Goal: Task Accomplishment & Management: Manage account settings

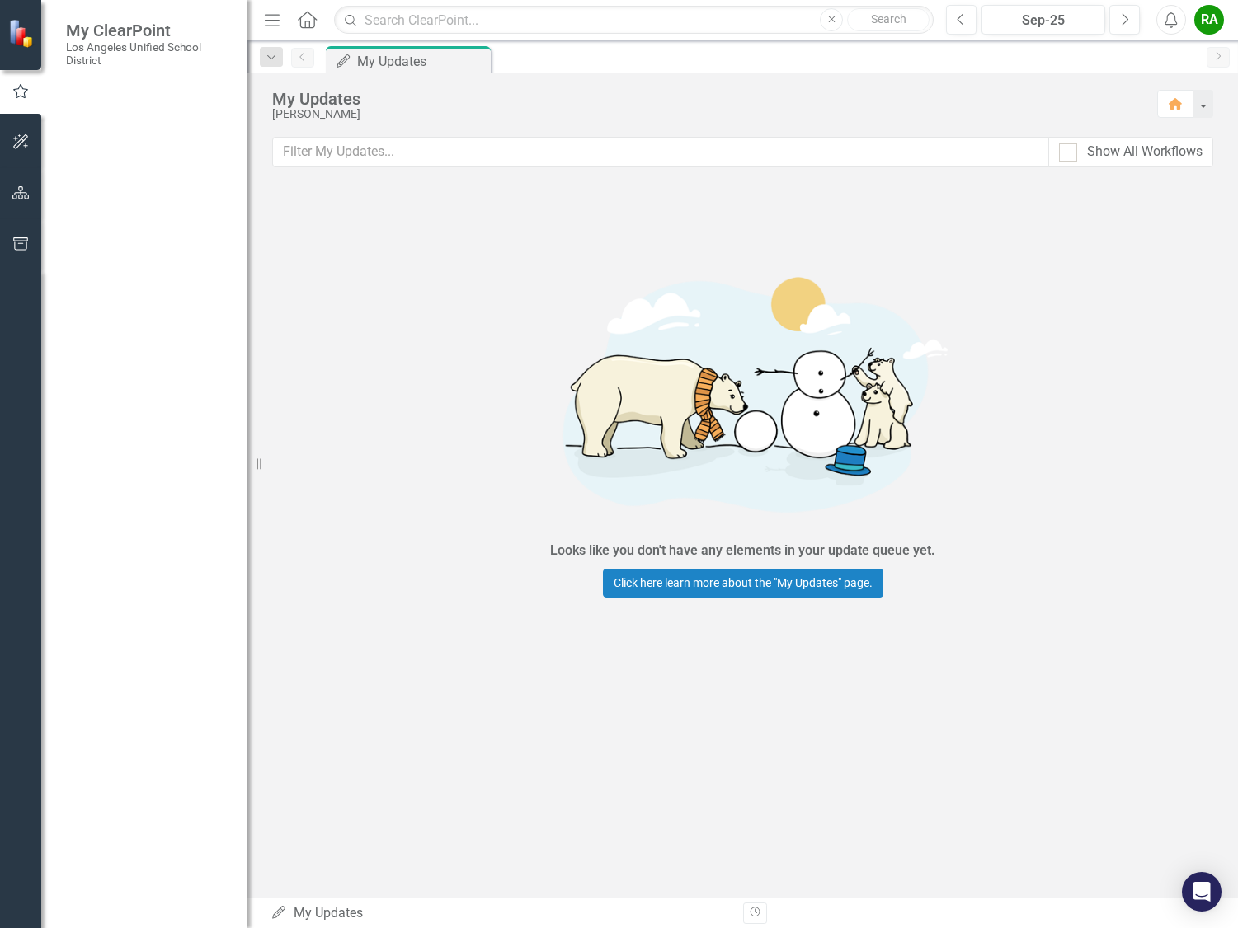
click at [121, 253] on link "My Scorecard" at bounding box center [148, 257] width 165 height 19
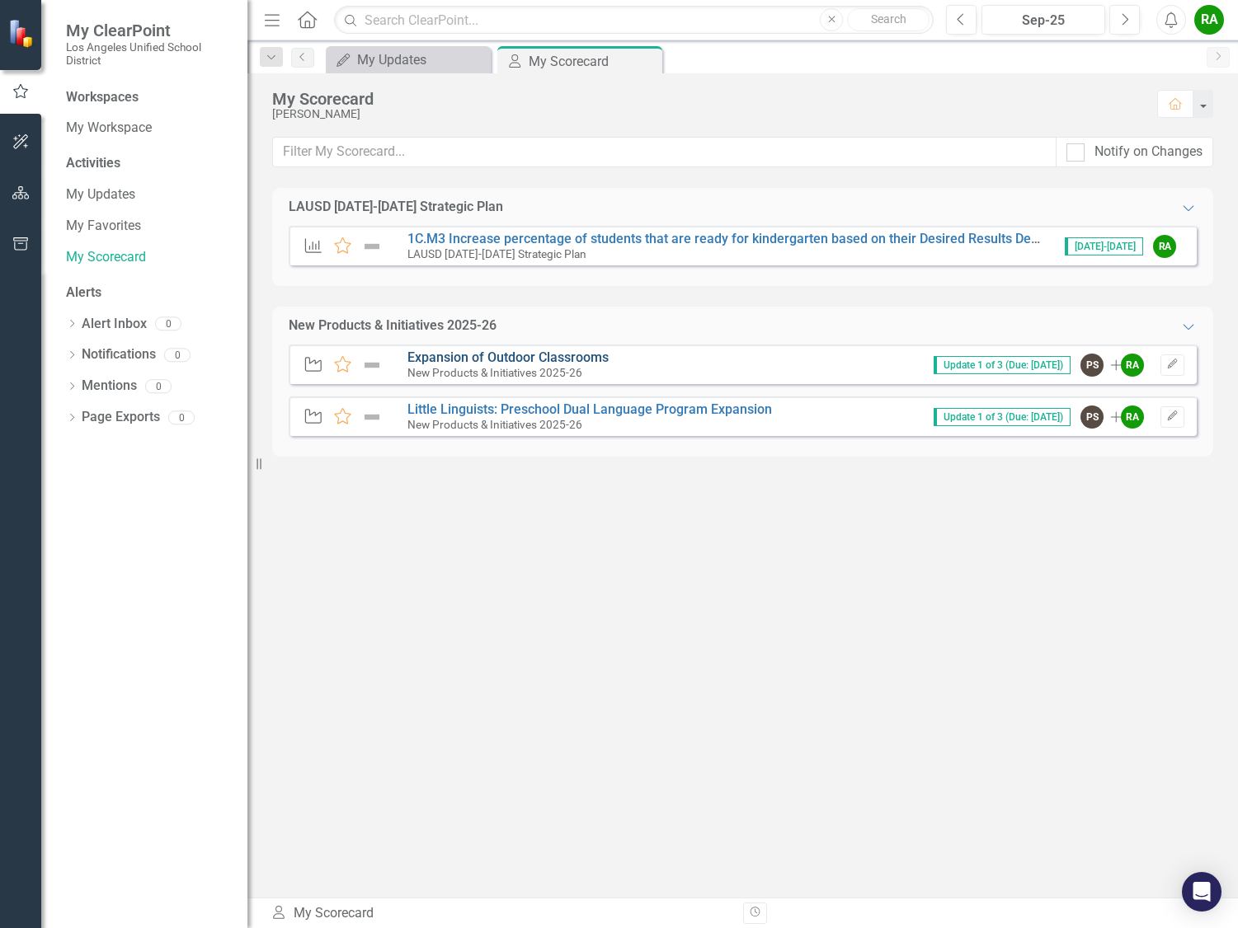
click at [484, 356] on link "Expansion of Outdoor Classrooms" at bounding box center [507, 358] width 201 height 16
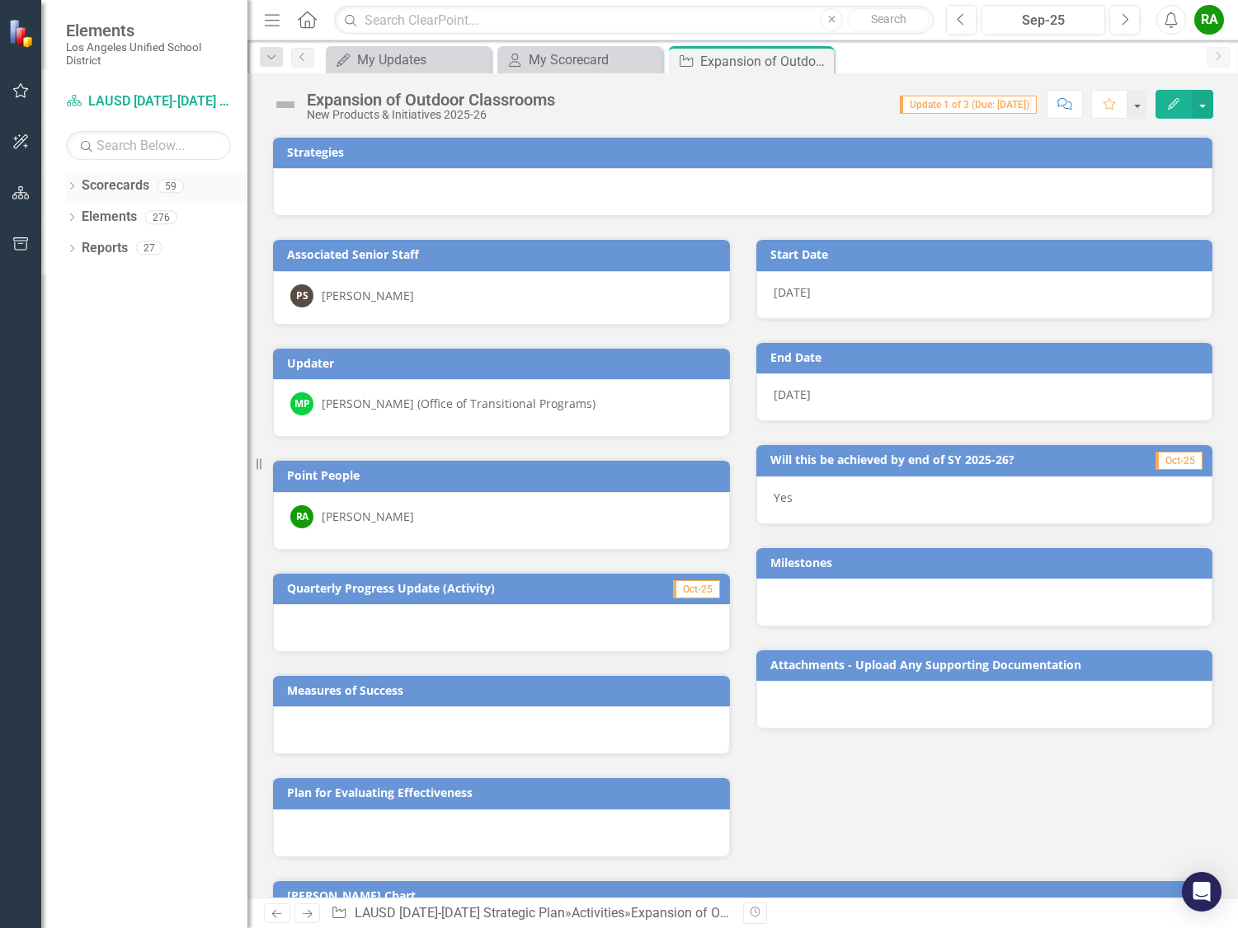
click at [115, 197] on div "Scorecards" at bounding box center [116, 185] width 68 height 27
click at [77, 182] on div "Dropdown" at bounding box center [72, 188] width 12 height 14
click at [176, 247] on link "New Products & Initiatives 2025-26" at bounding box center [169, 248] width 157 height 19
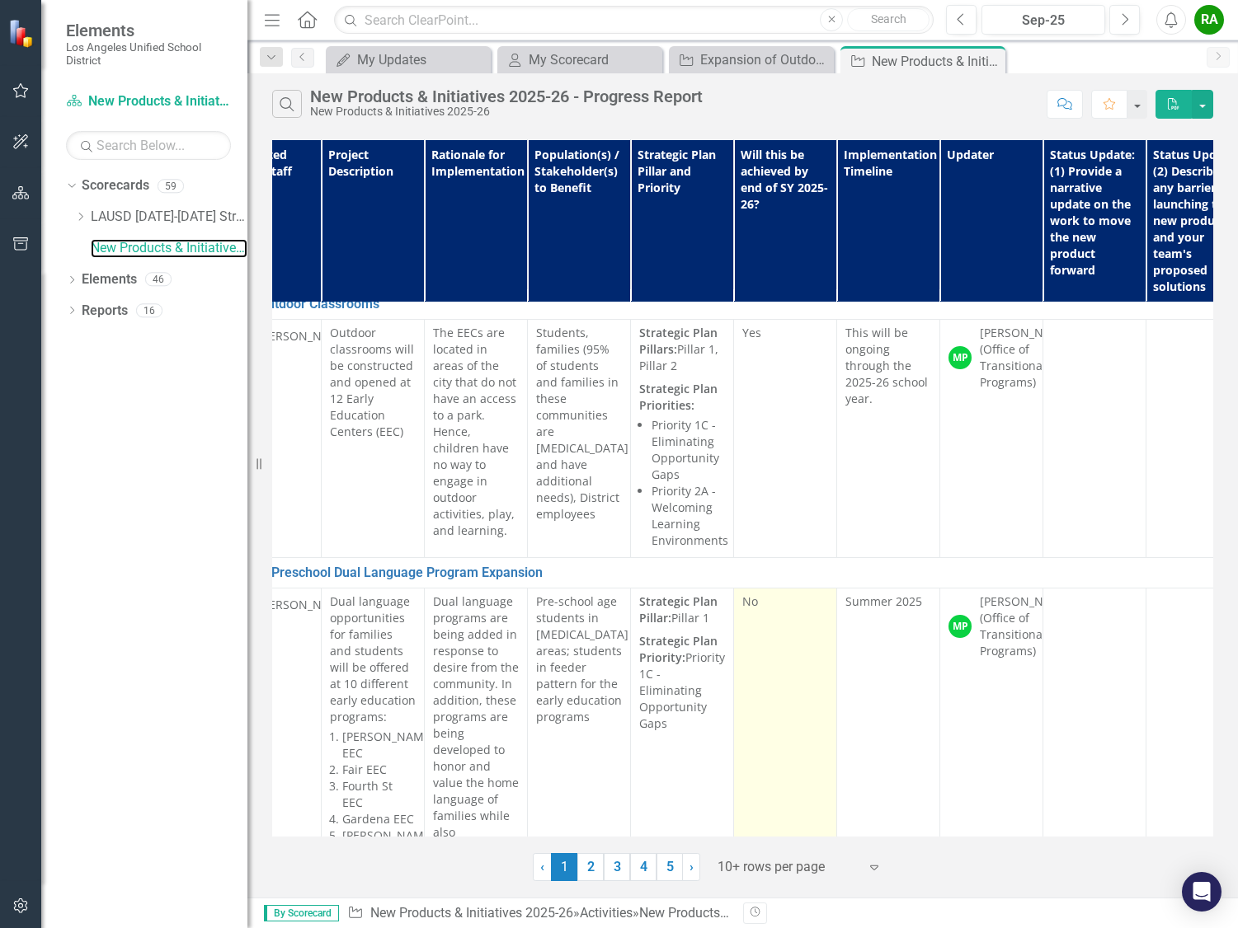
scroll to position [0, 157]
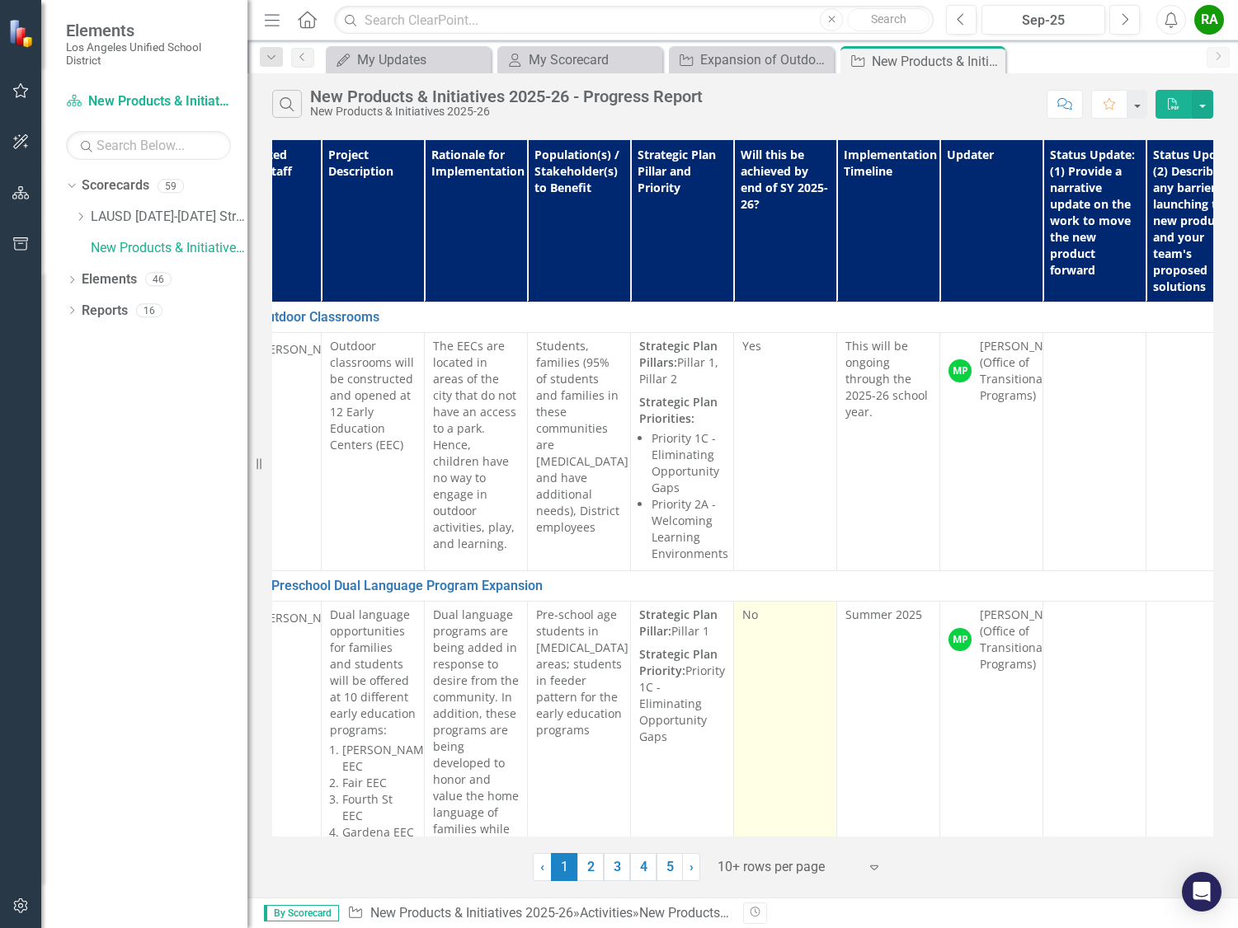
click at [760, 623] on div "No" at bounding box center [785, 617] width 86 height 20
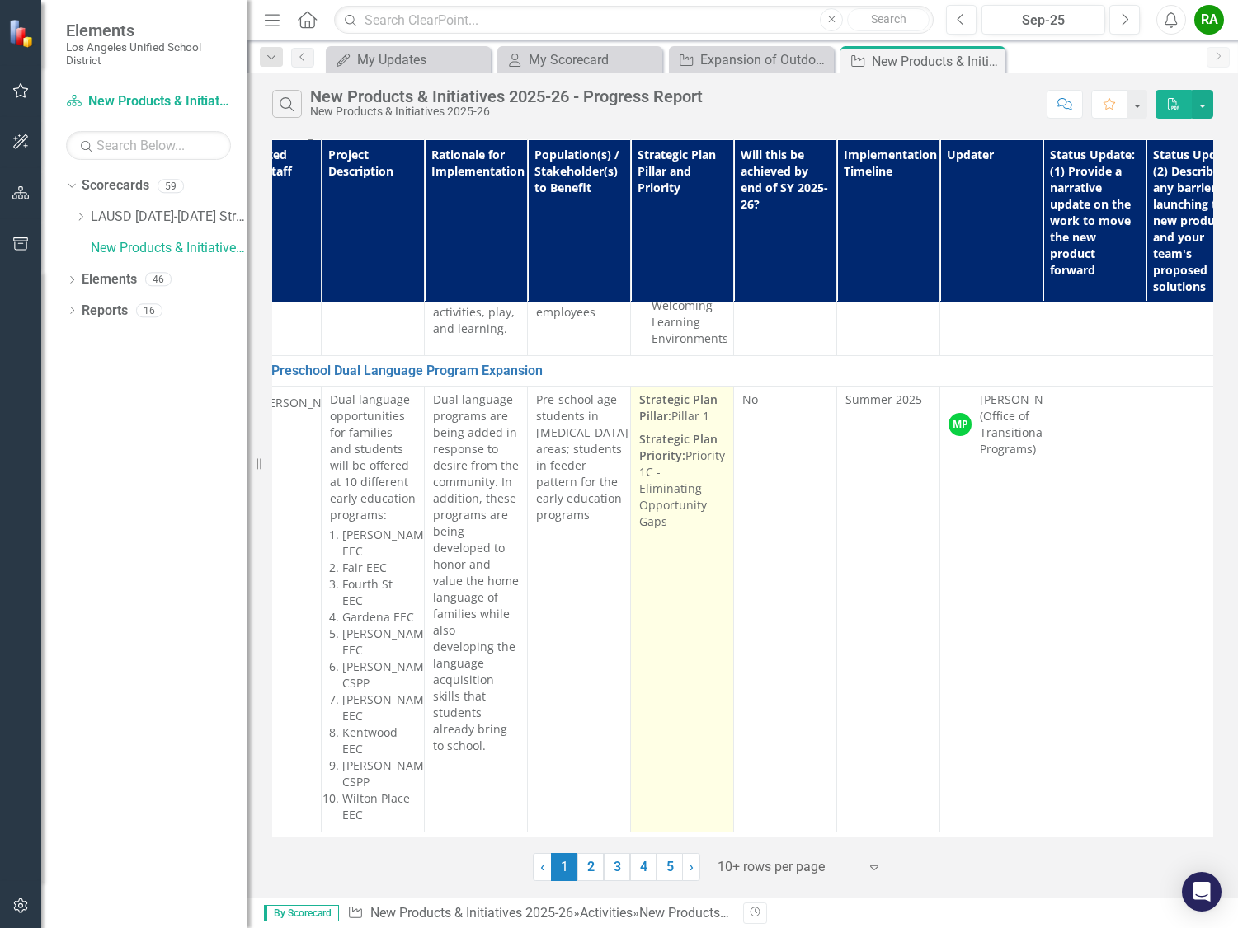
scroll to position [165, 157]
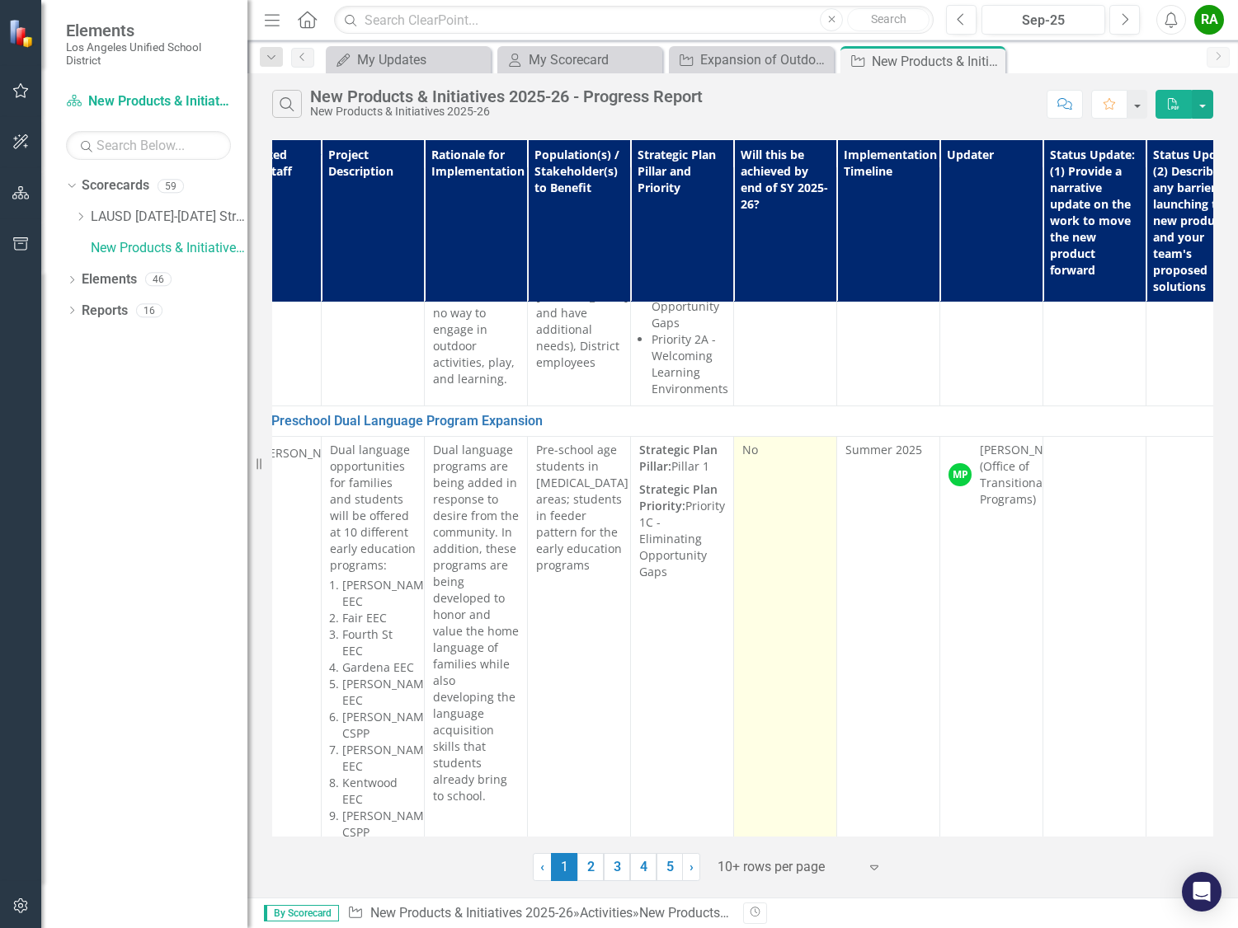
click at [755, 451] on span "No" at bounding box center [750, 450] width 16 height 16
click at [754, 452] on span "No" at bounding box center [750, 450] width 16 height 16
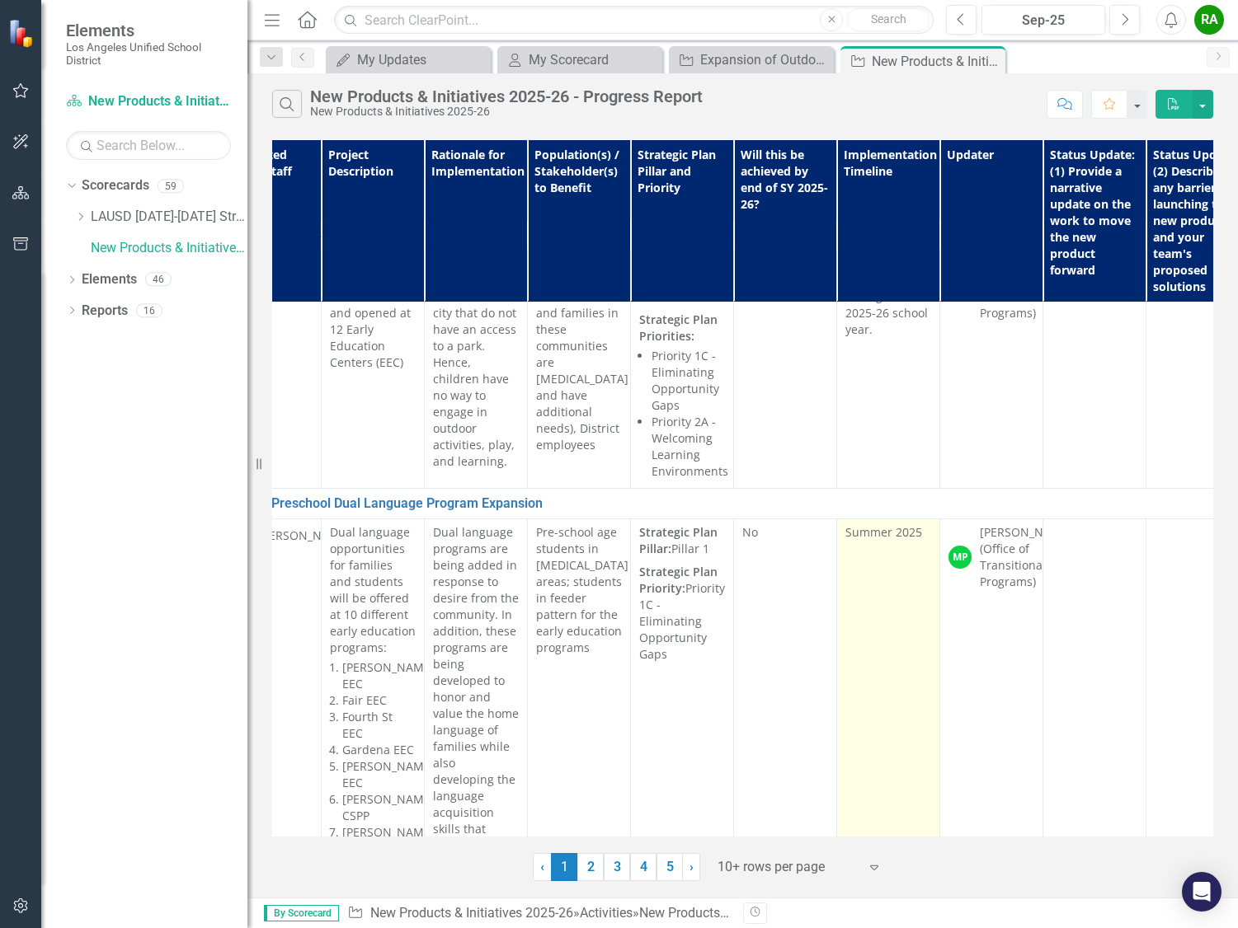
scroll to position [0, 157]
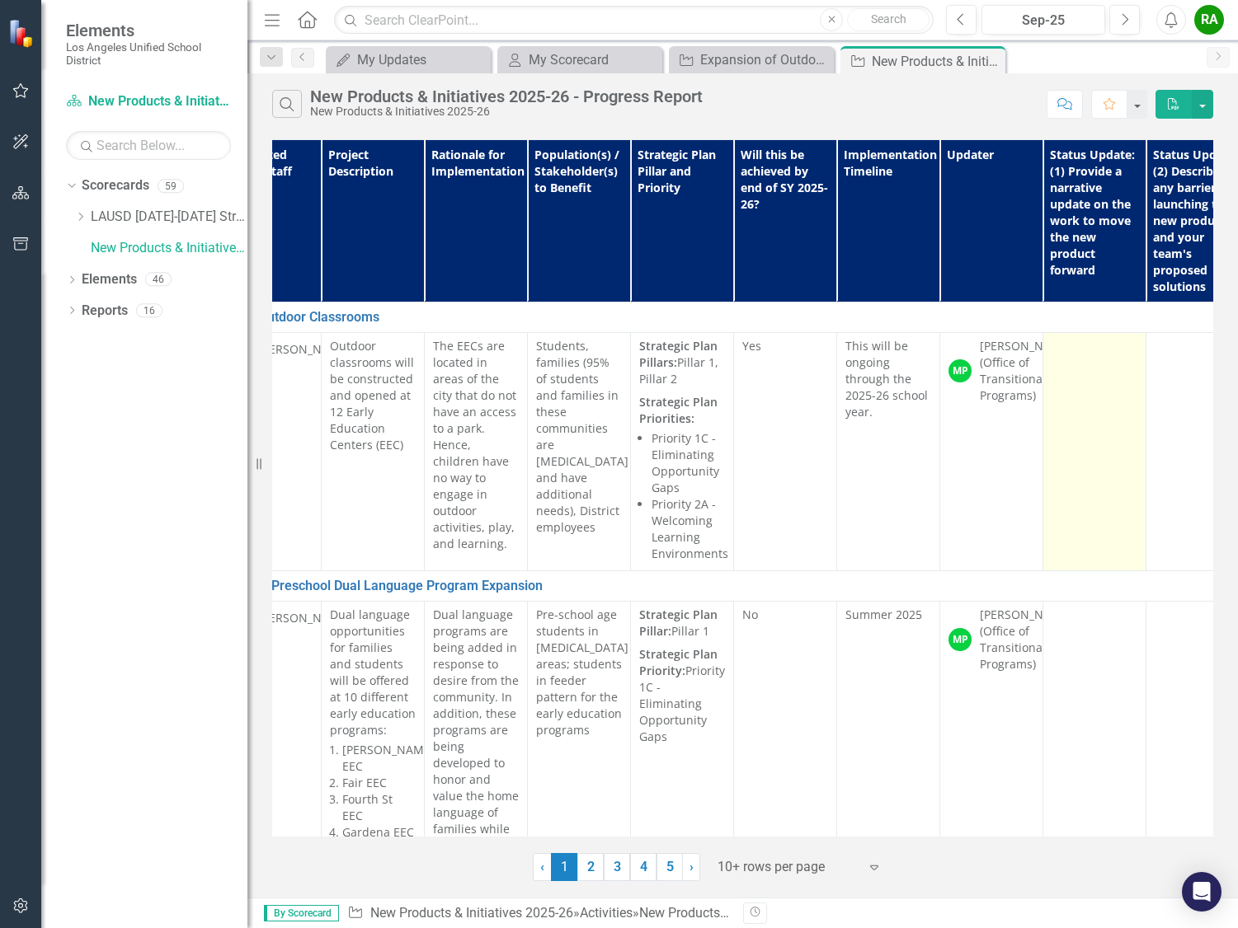
click at [1081, 453] on td at bounding box center [1094, 452] width 103 height 238
click at [1083, 367] on td at bounding box center [1094, 452] width 103 height 238
click at [1080, 358] on td at bounding box center [1094, 452] width 103 height 238
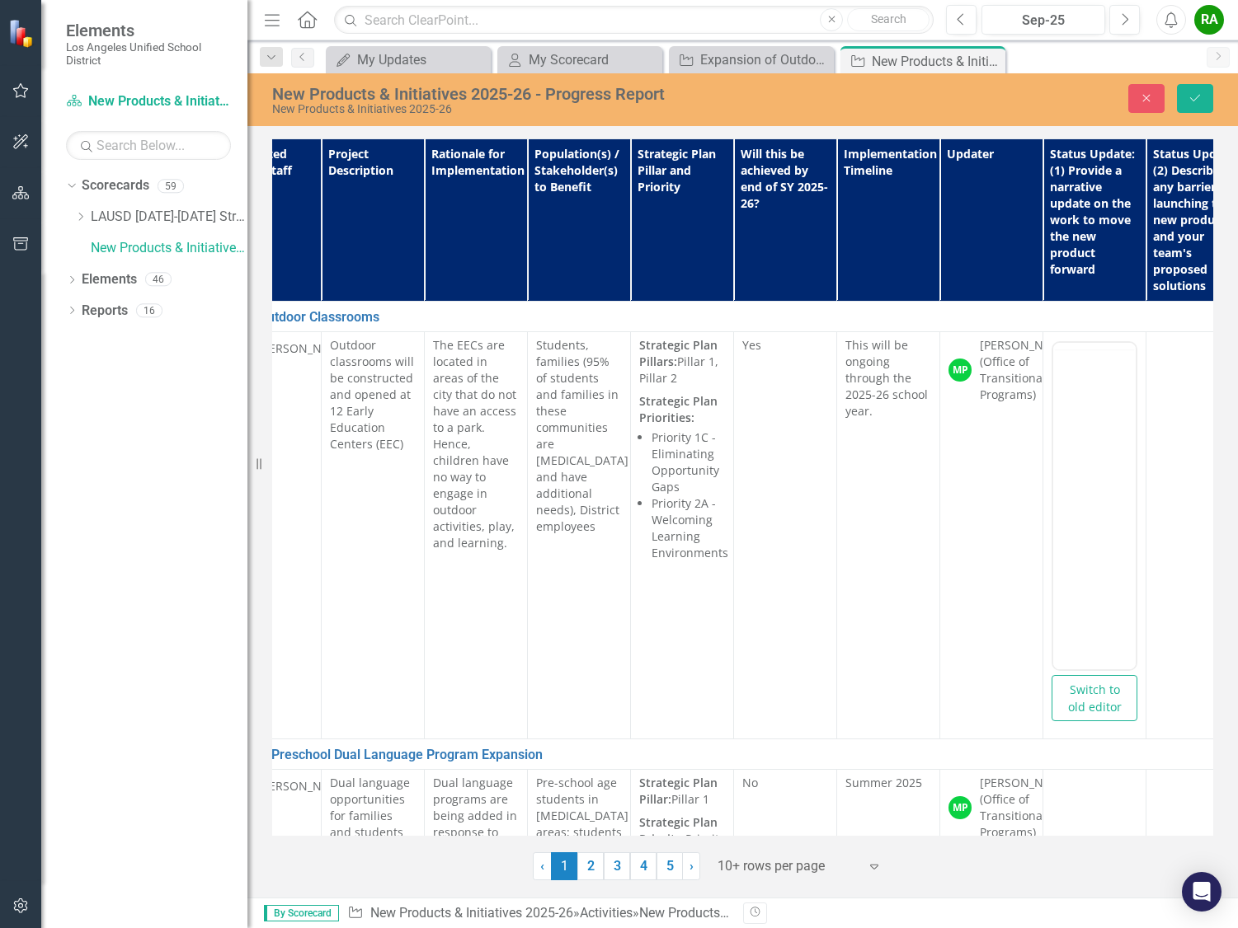
scroll to position [0, 0]
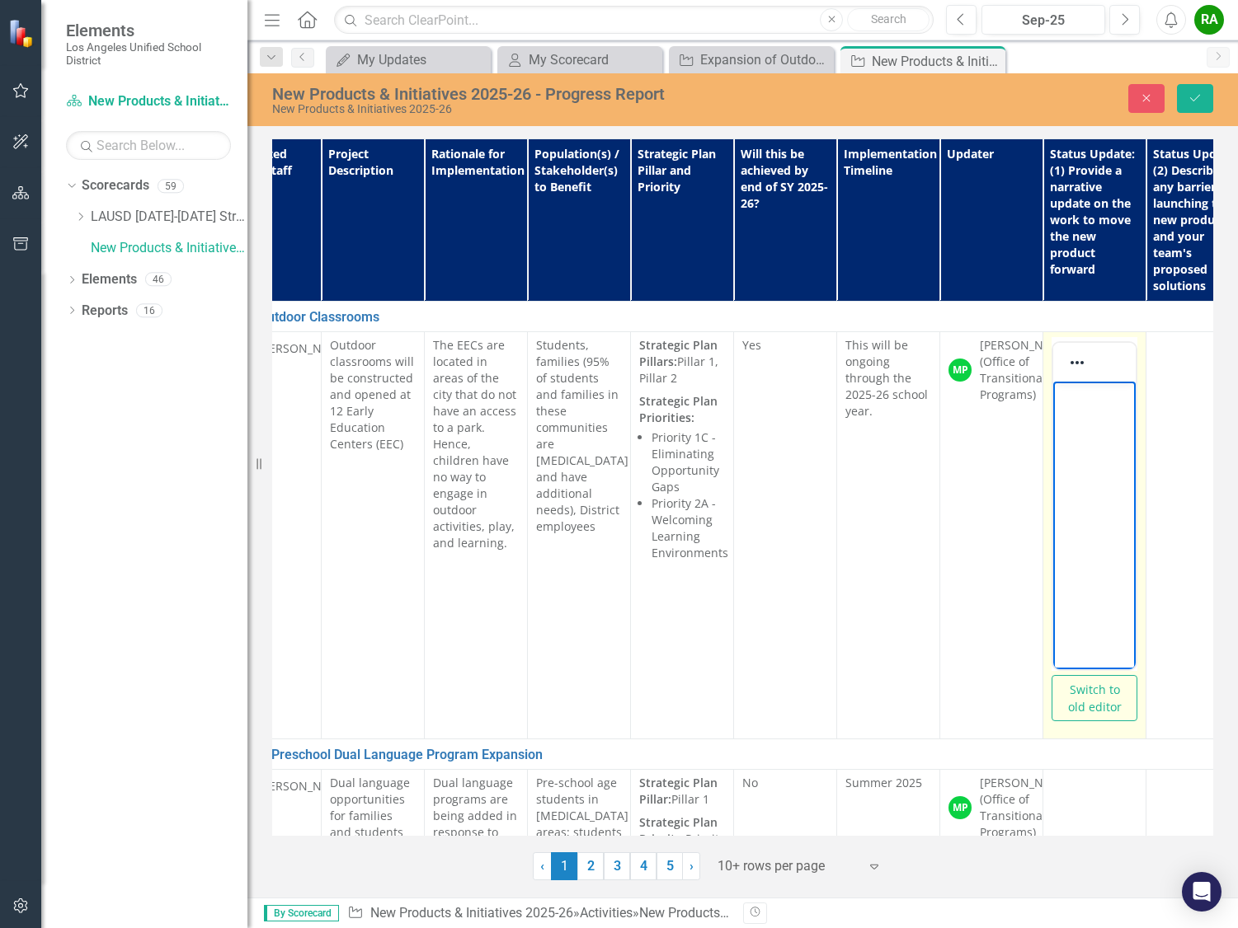
click at [1074, 409] on body "Rich Text Area. Press ALT-0 for help." at bounding box center [1094, 505] width 82 height 247
click at [1147, 97] on icon "button" at bounding box center [1146, 98] width 7 height 7
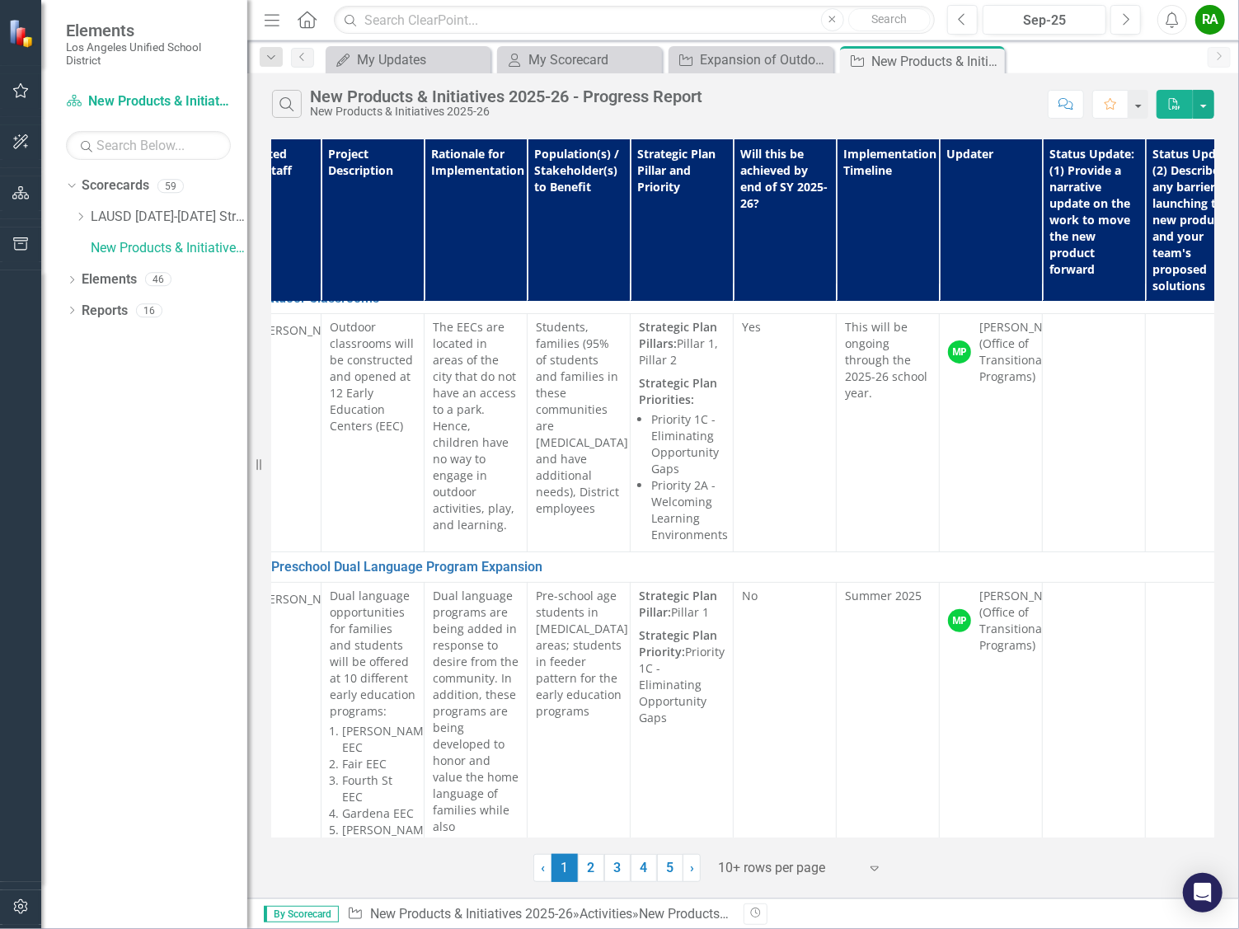
scroll to position [0, 157]
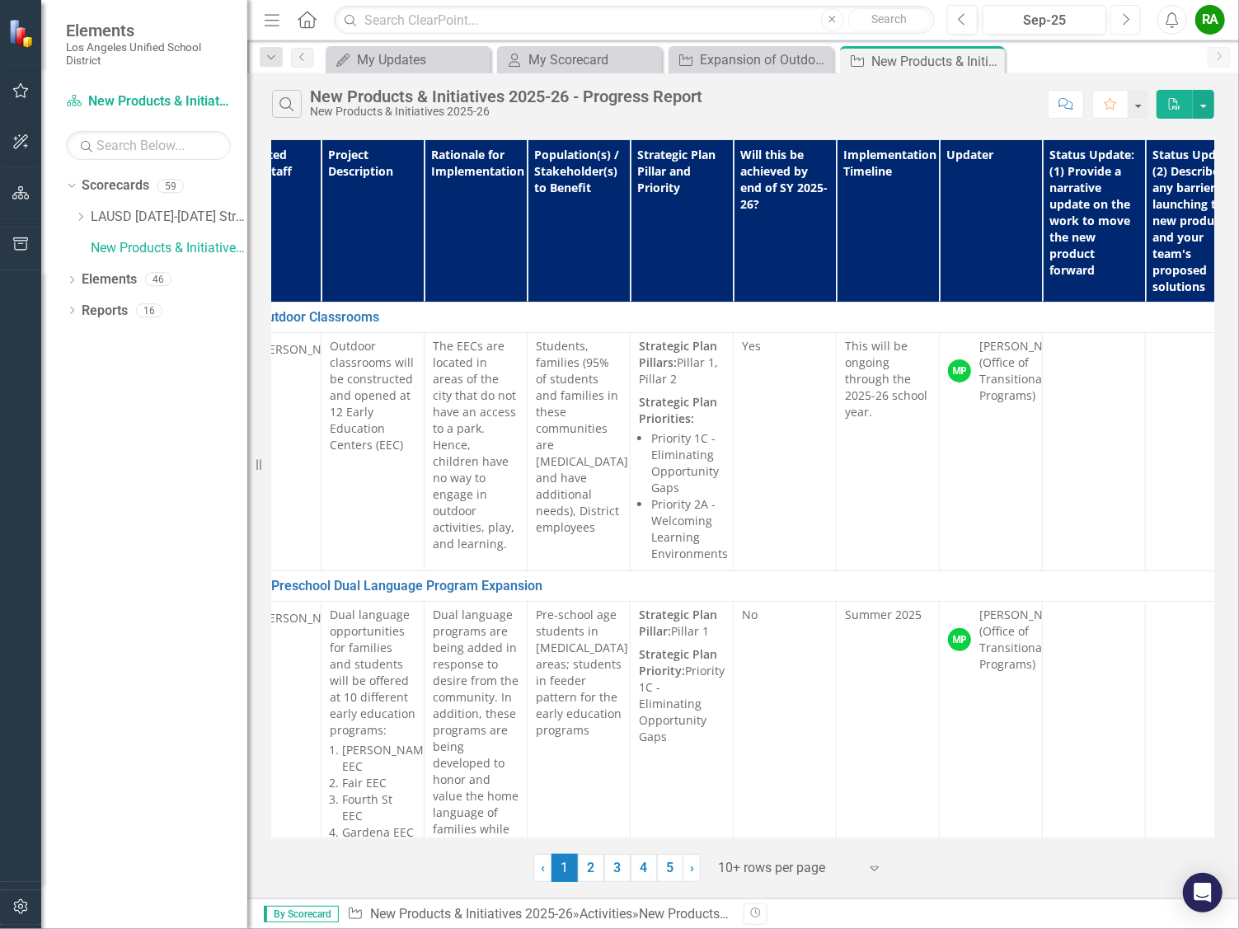
click at [1123, 19] on icon "Next" at bounding box center [1125, 19] width 9 height 15
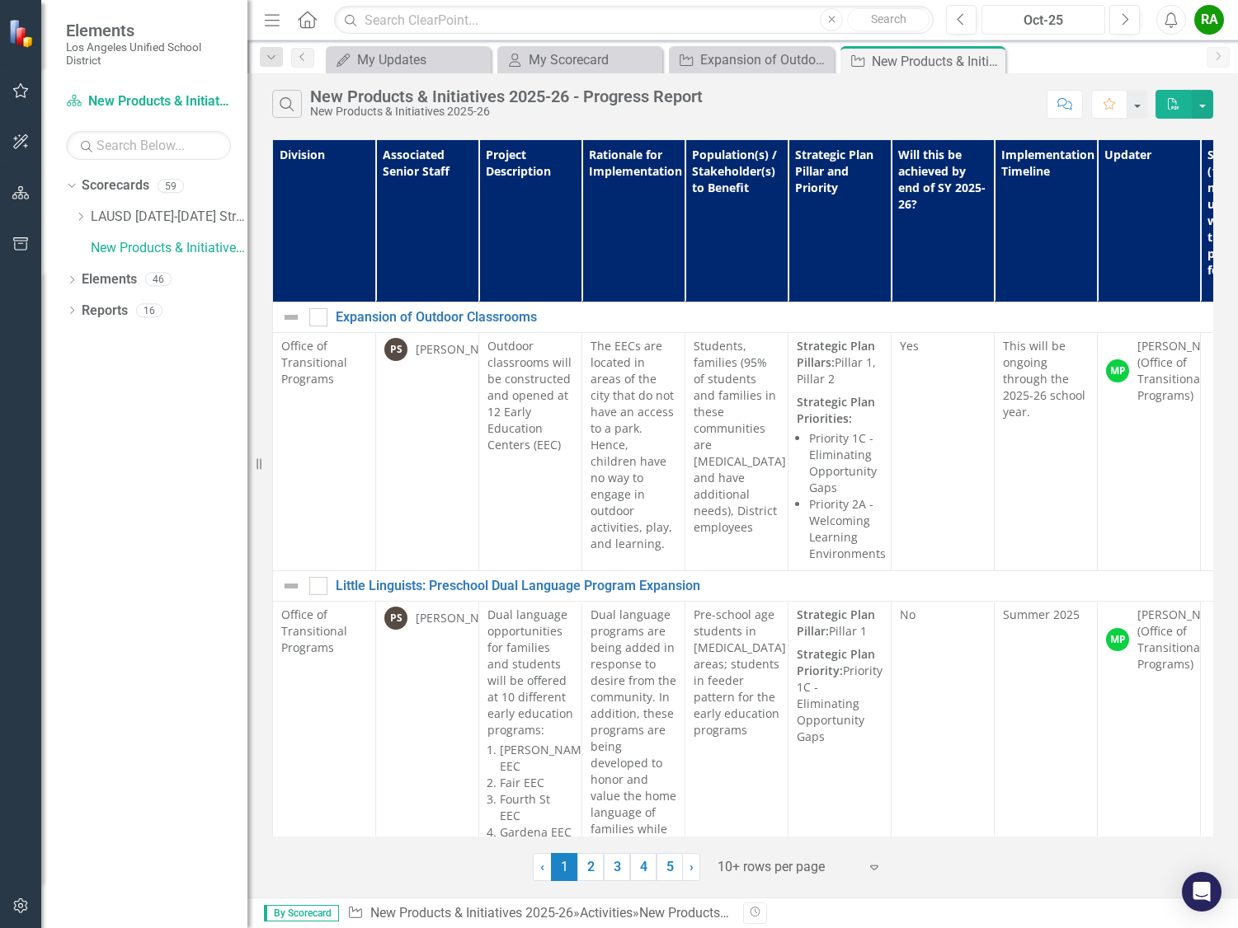
click at [1055, 22] on div "Oct-25" at bounding box center [1043, 21] width 112 height 20
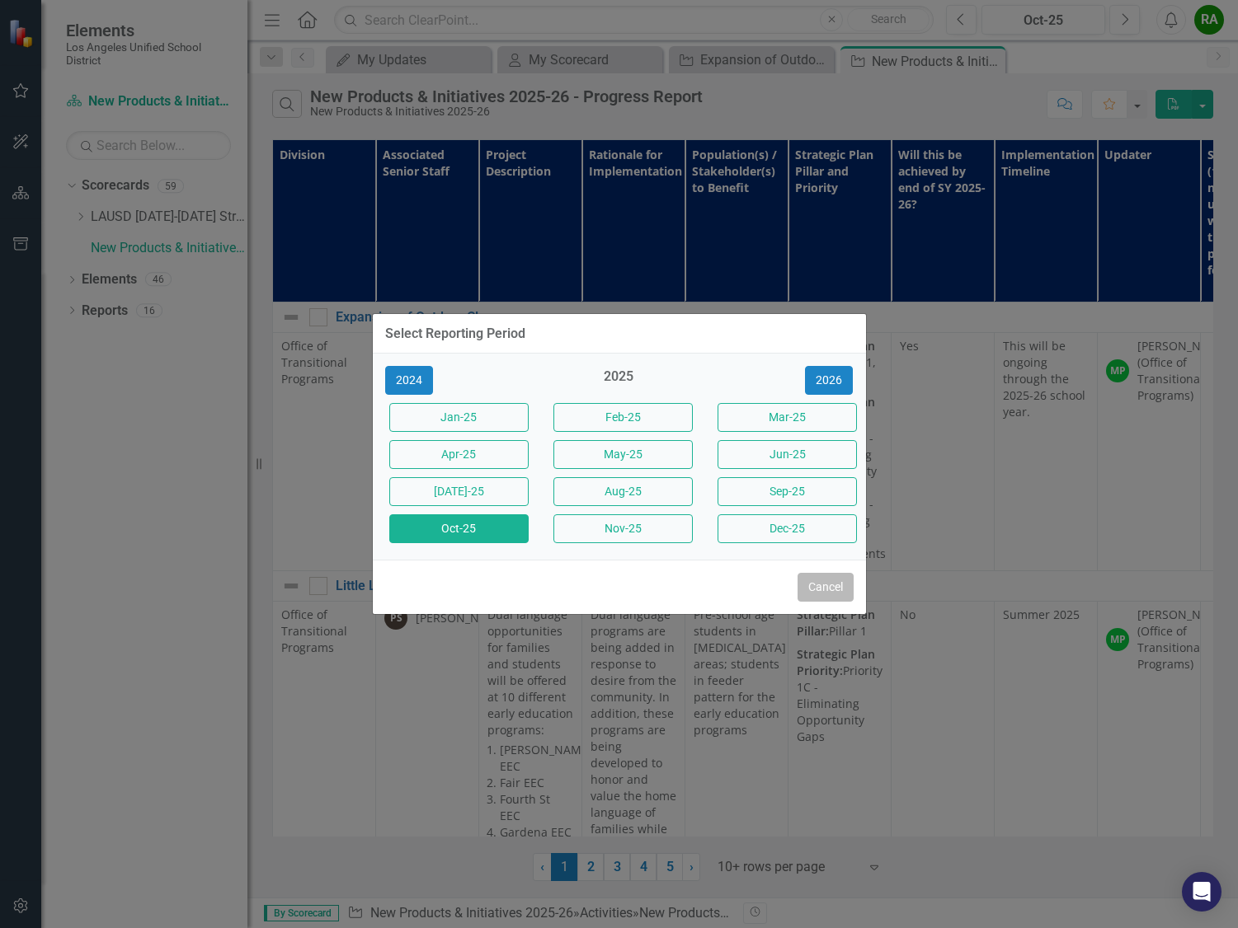
click at [813, 589] on button "Cancel" at bounding box center [825, 587] width 56 height 29
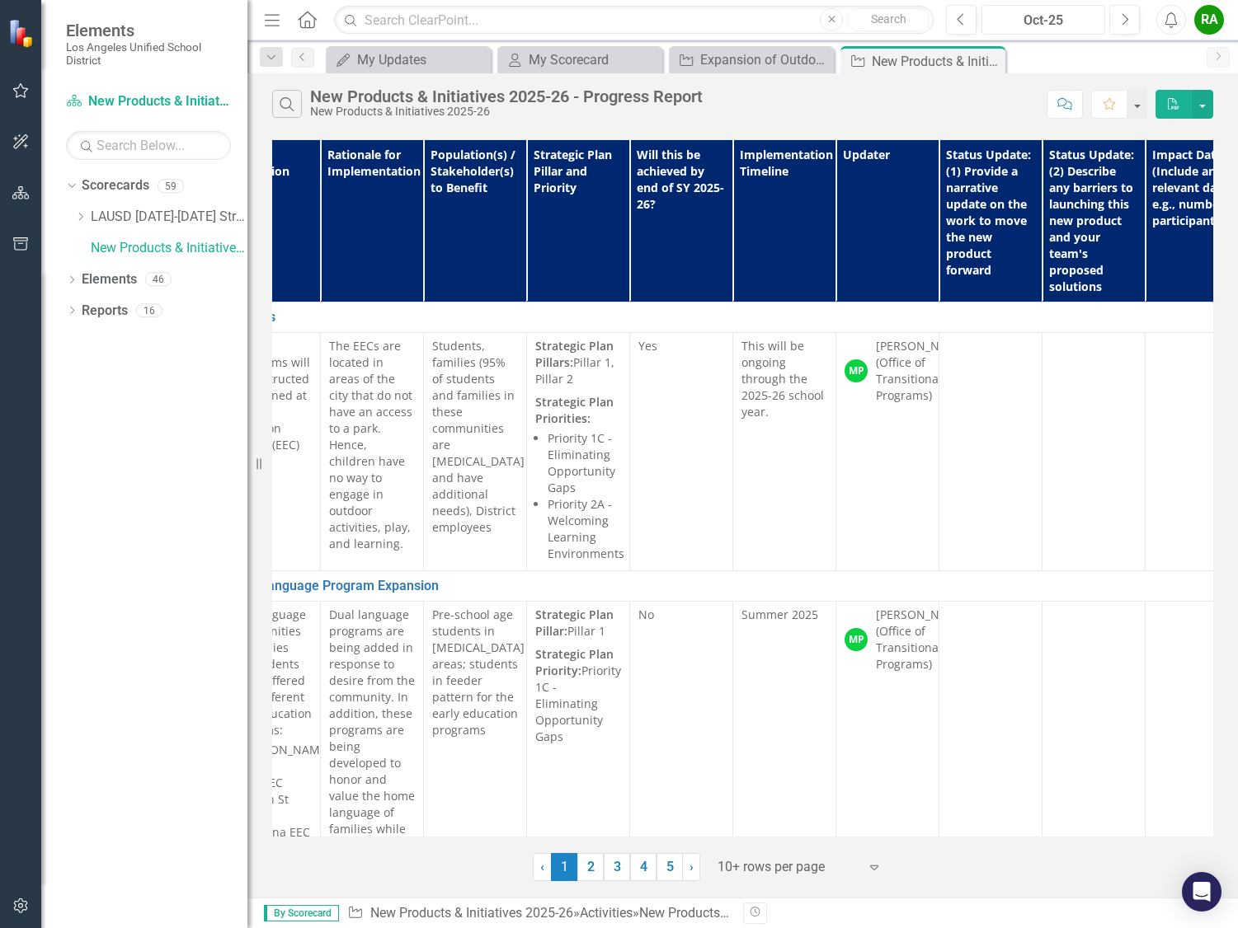
scroll to position [0, 266]
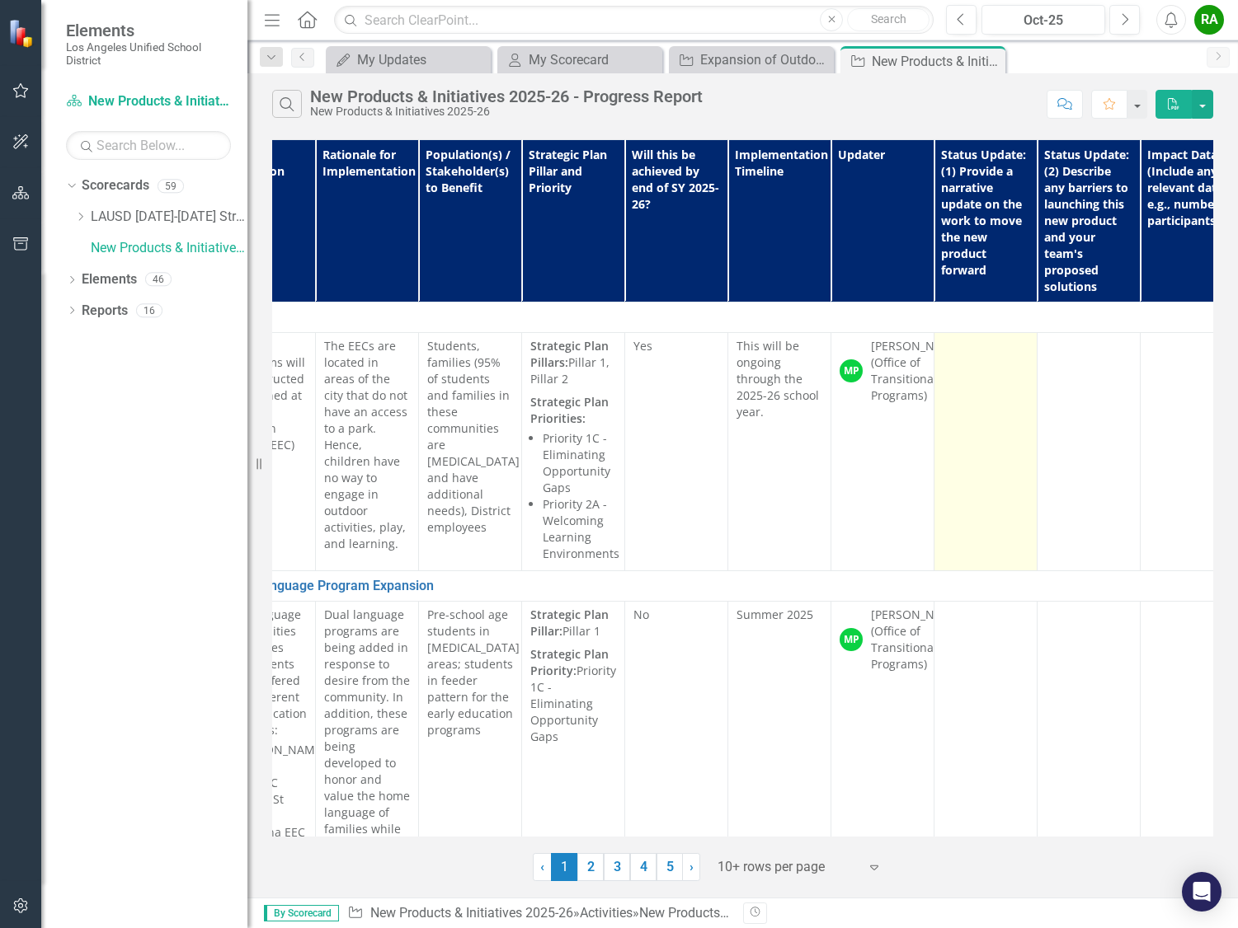
click at [980, 365] on td at bounding box center [985, 452] width 103 height 238
click at [975, 363] on td at bounding box center [985, 452] width 103 height 238
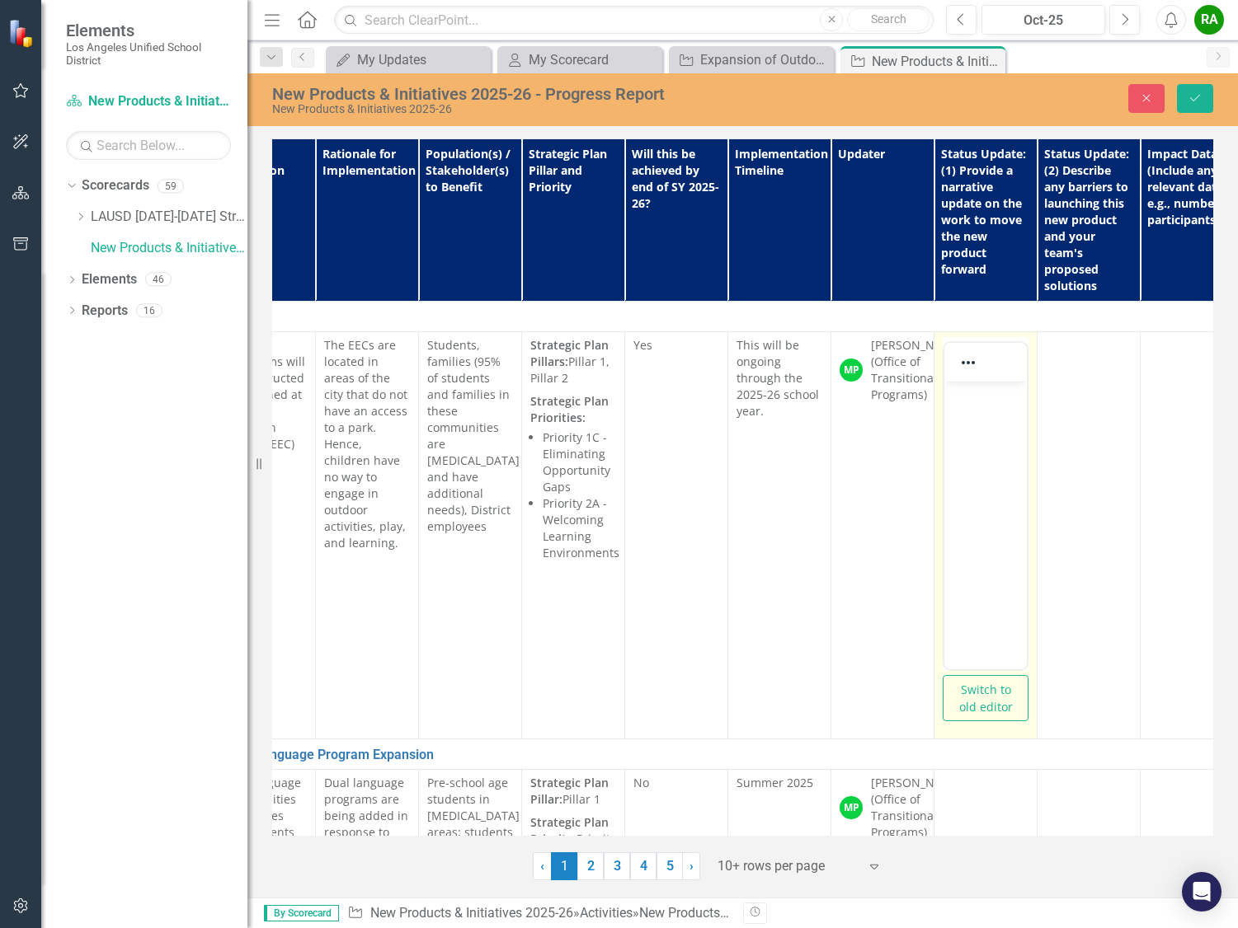
scroll to position [0, 0]
click at [961, 421] on body "Rich Text Area. Press ALT-0 for help." at bounding box center [985, 505] width 82 height 247
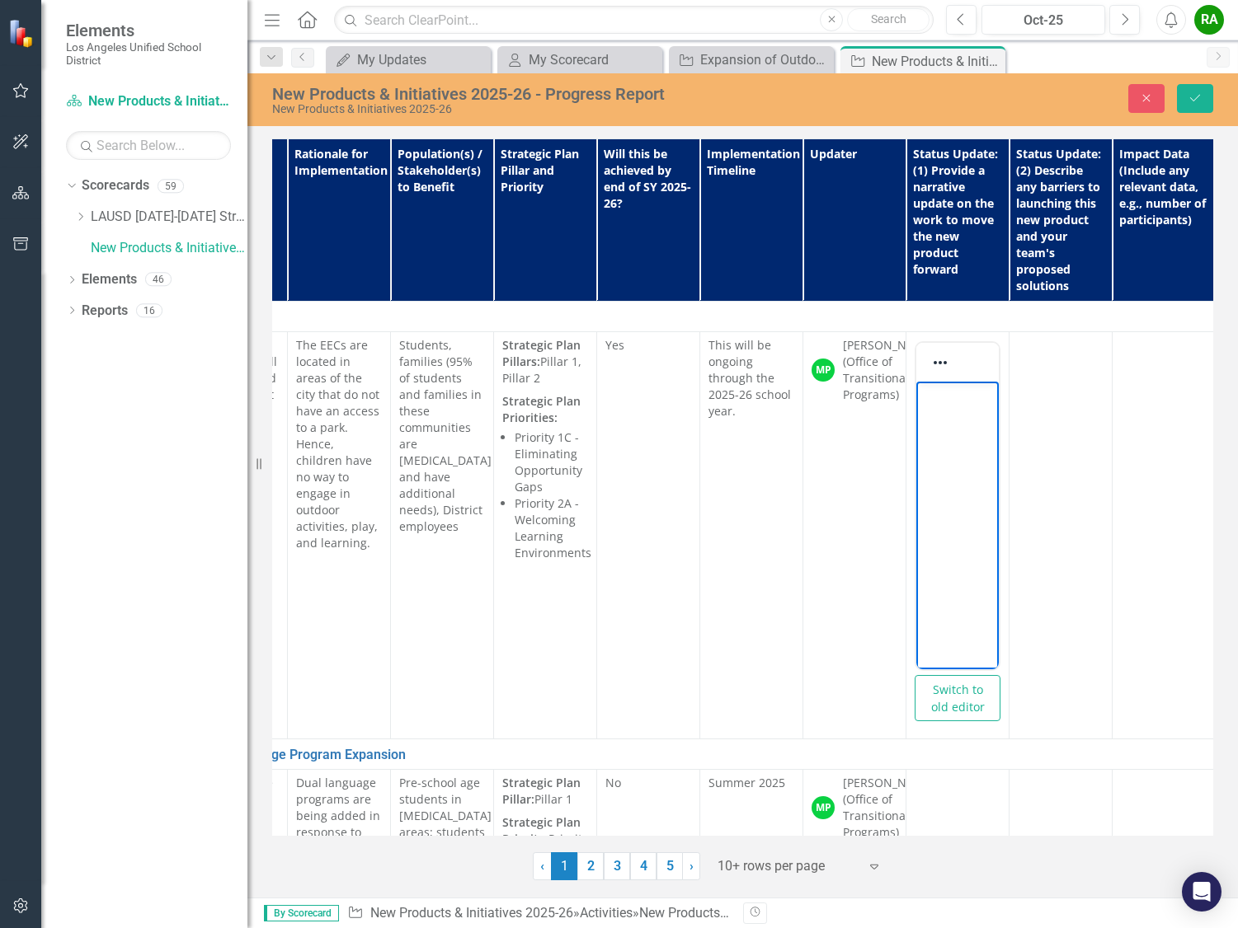
scroll to position [0, 296]
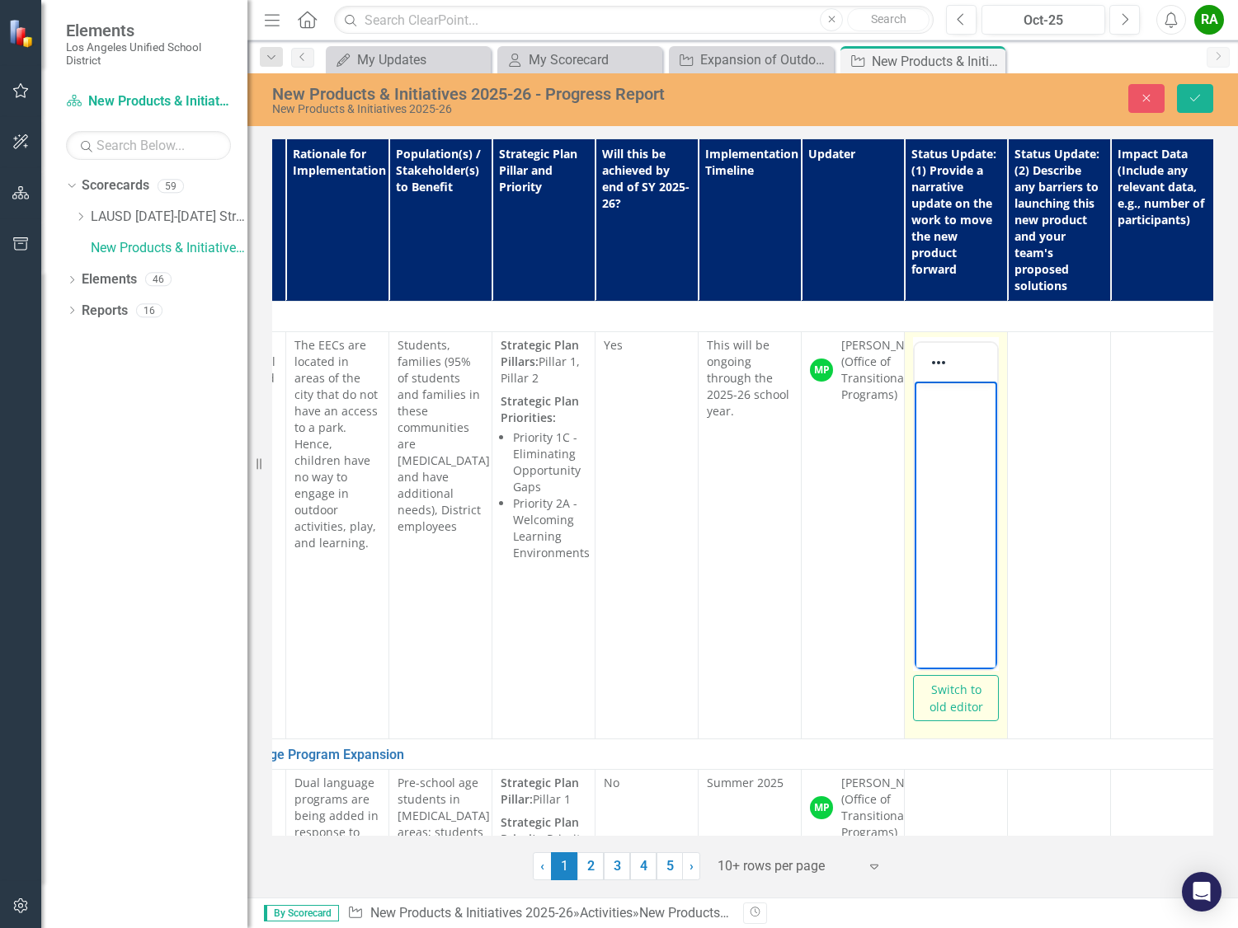
click at [934, 397] on p "Rich Text Area. Press ALT-0 for help." at bounding box center [956, 396] width 74 height 20
click at [929, 403] on p "Rich Text Area. Press ALT-0 for help." at bounding box center [956, 396] width 74 height 20
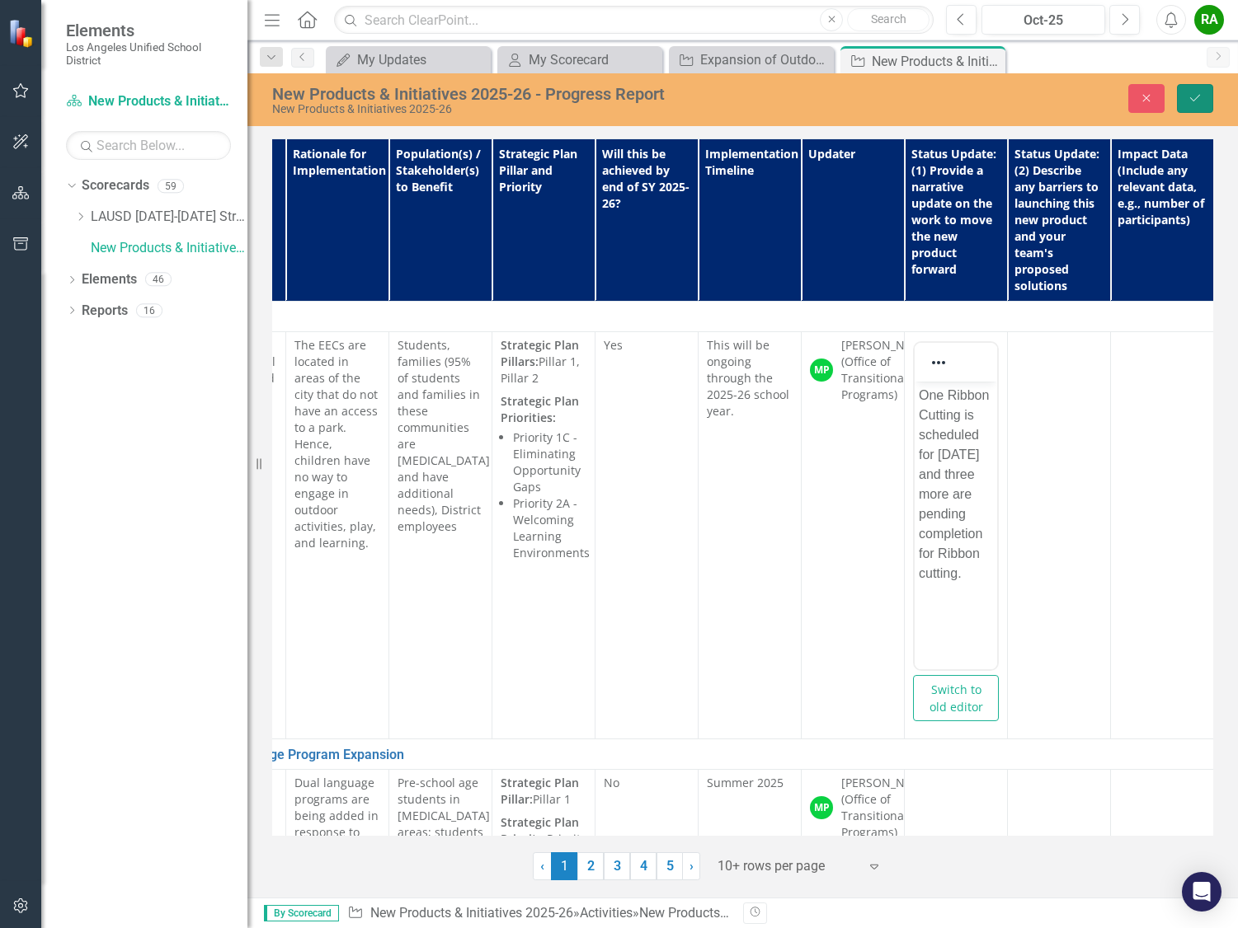
click at [1191, 98] on icon "submit" at bounding box center [1195, 98] width 10 height 7
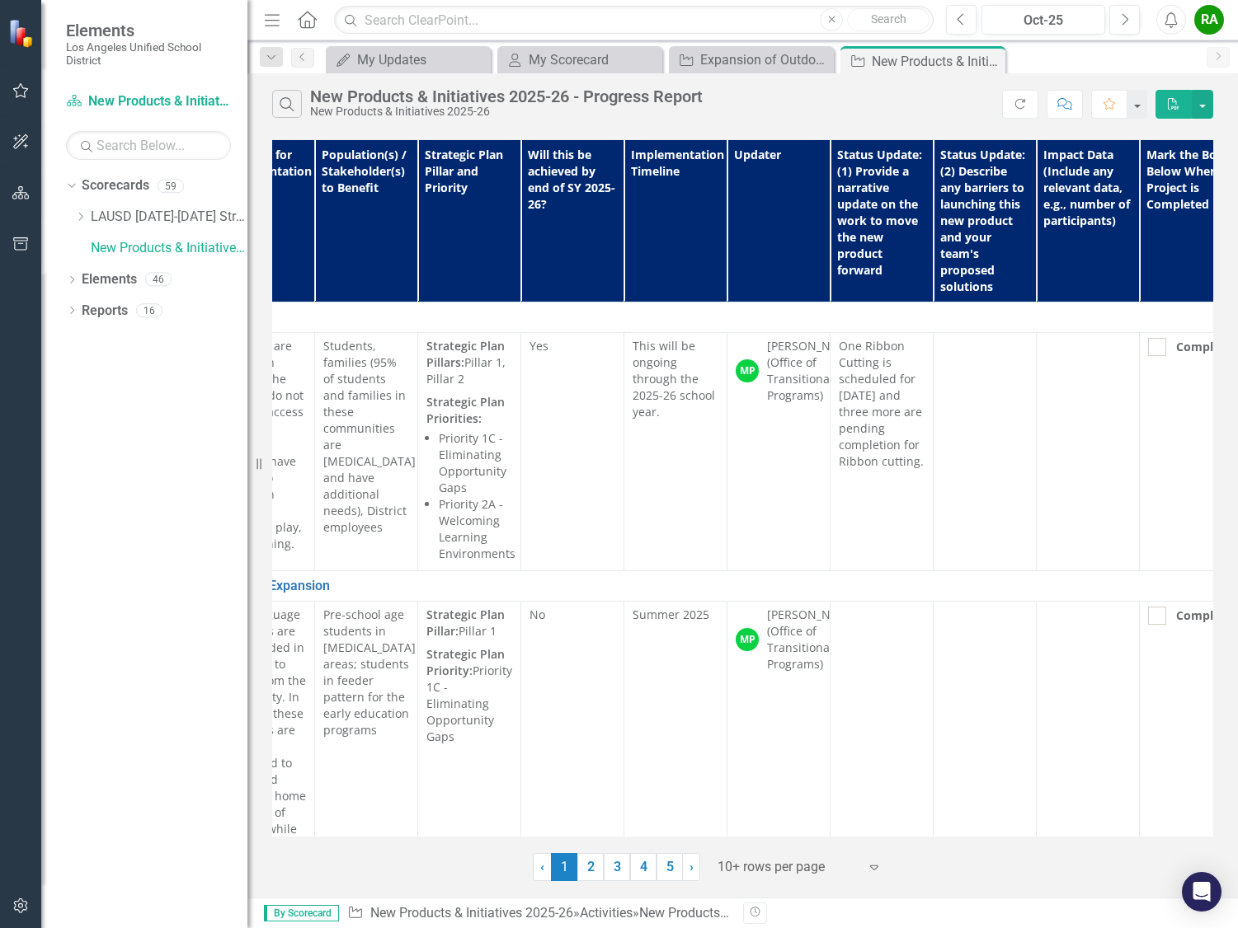
scroll to position [0, 412]
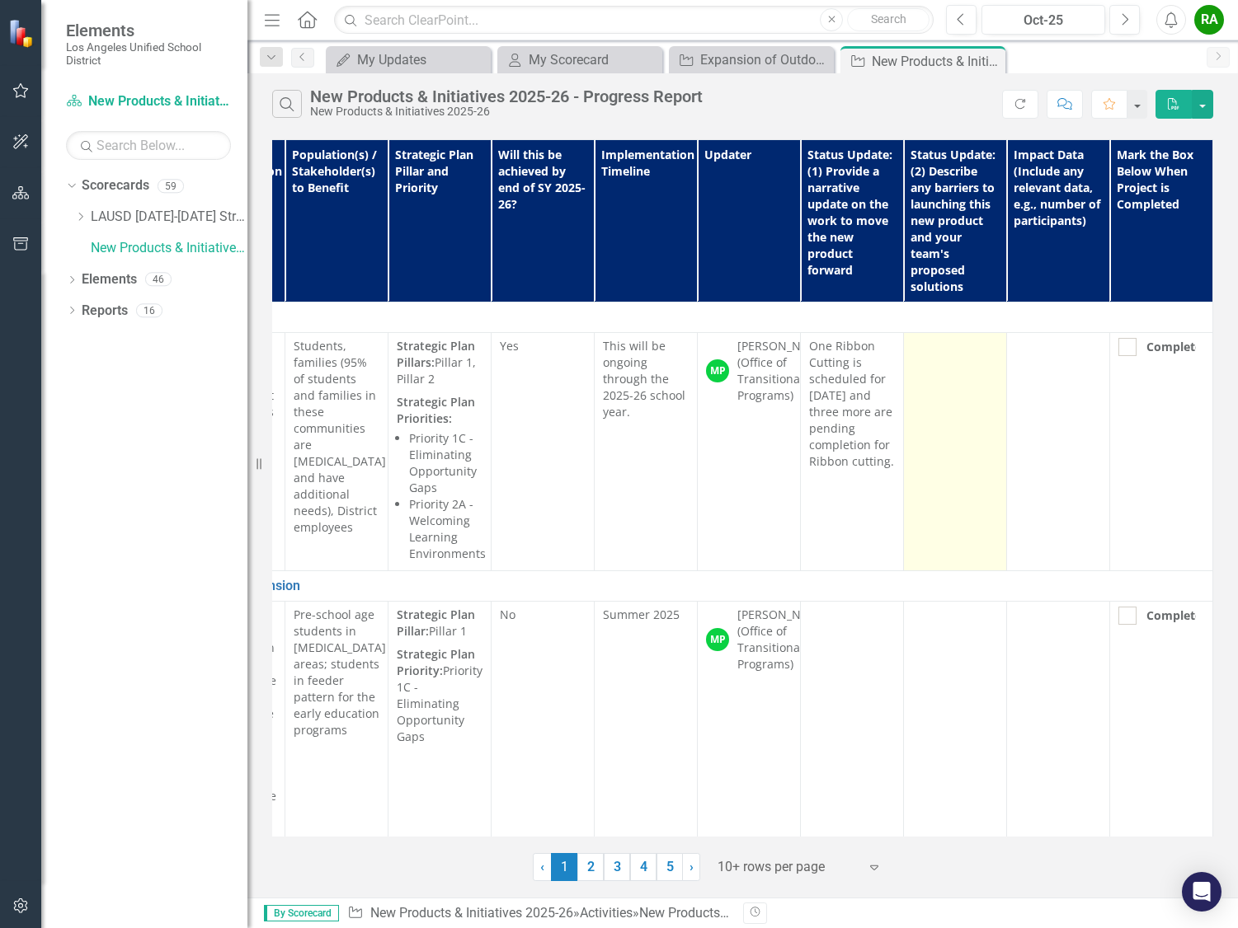
click at [929, 383] on td at bounding box center [955, 452] width 103 height 238
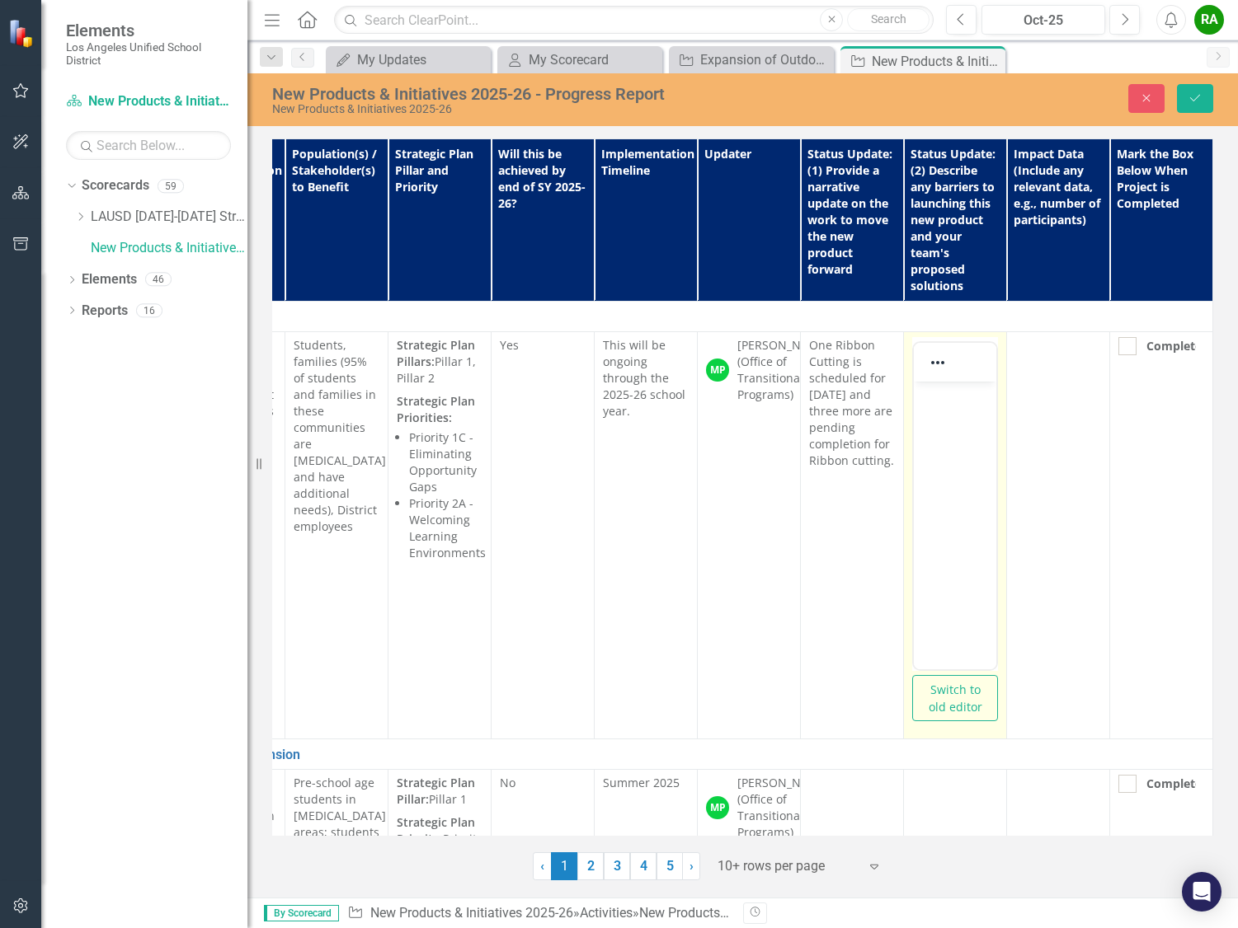
scroll to position [0, 0]
click at [926, 396] on p "Rich Text Area. Press ALT-0 for help." at bounding box center [955, 396] width 74 height 20
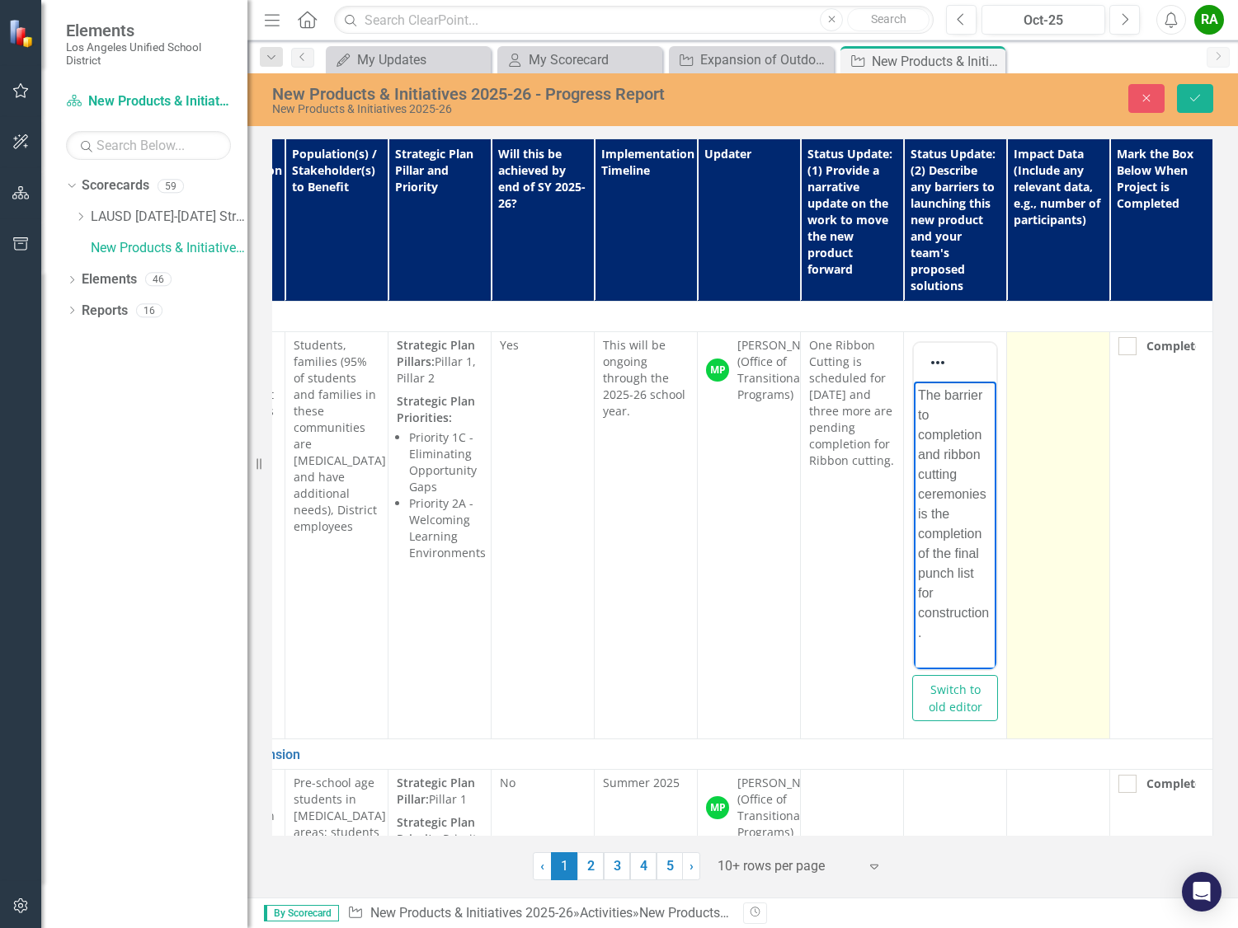
click at [1058, 490] on td at bounding box center [1058, 535] width 103 height 407
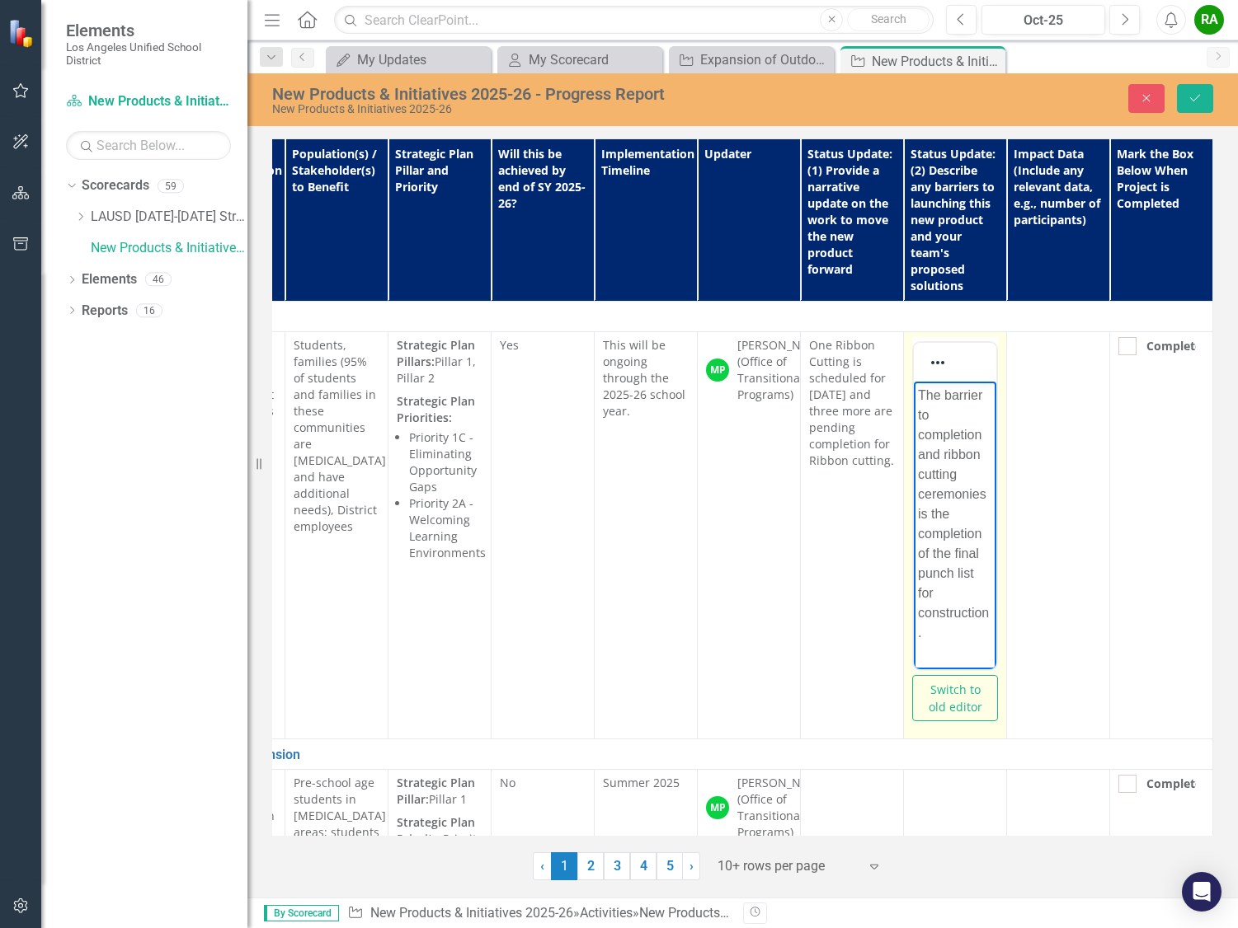
click at [987, 608] on p "The barrier to completion and ribbon cutting ceremonies is the completion of th…" at bounding box center [955, 514] width 74 height 257
click at [937, 632] on p "The barrier to completion and ribbon cutting ceremonies is the completion of th…" at bounding box center [955, 514] width 74 height 257
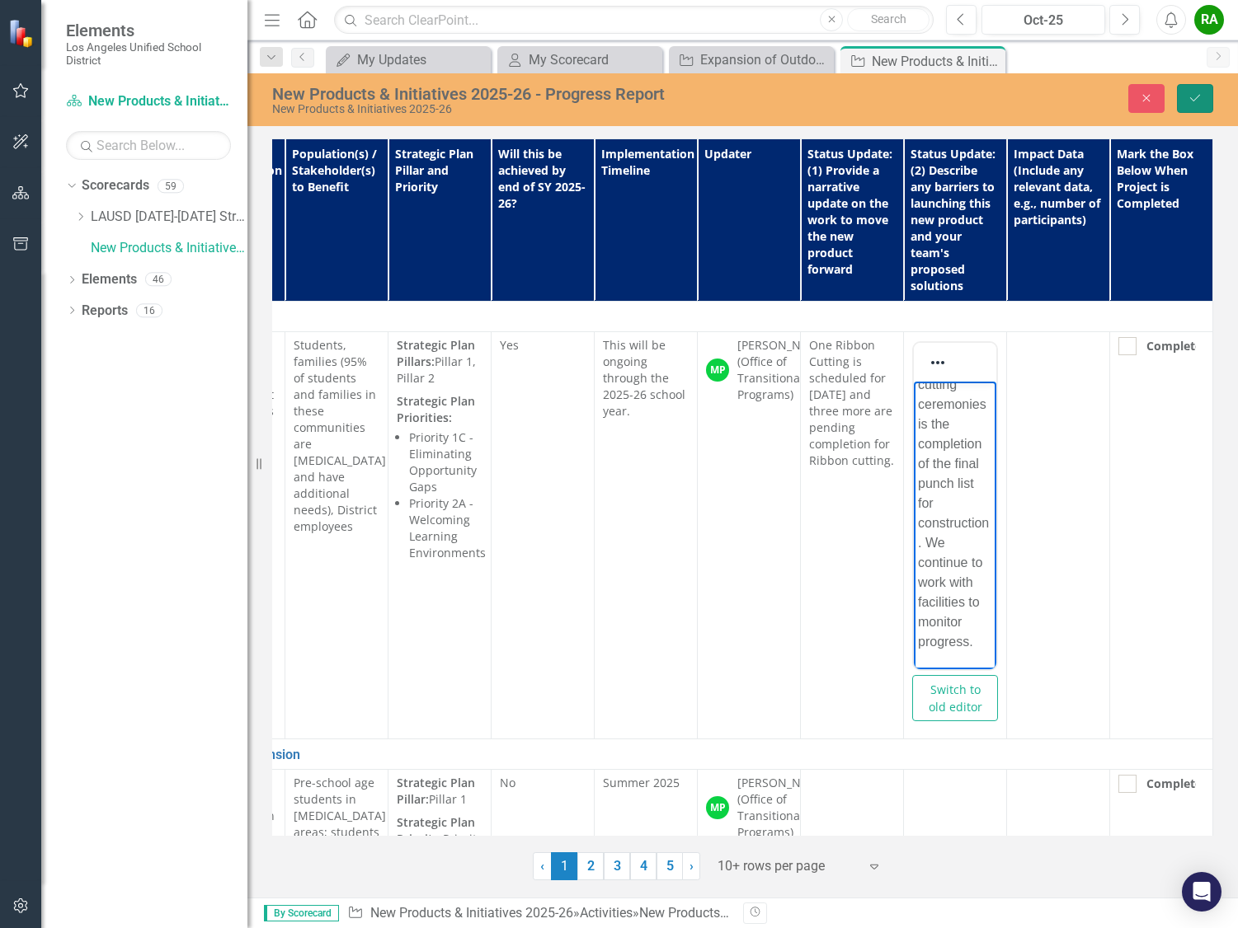
click at [1197, 97] on icon "submit" at bounding box center [1195, 98] width 10 height 7
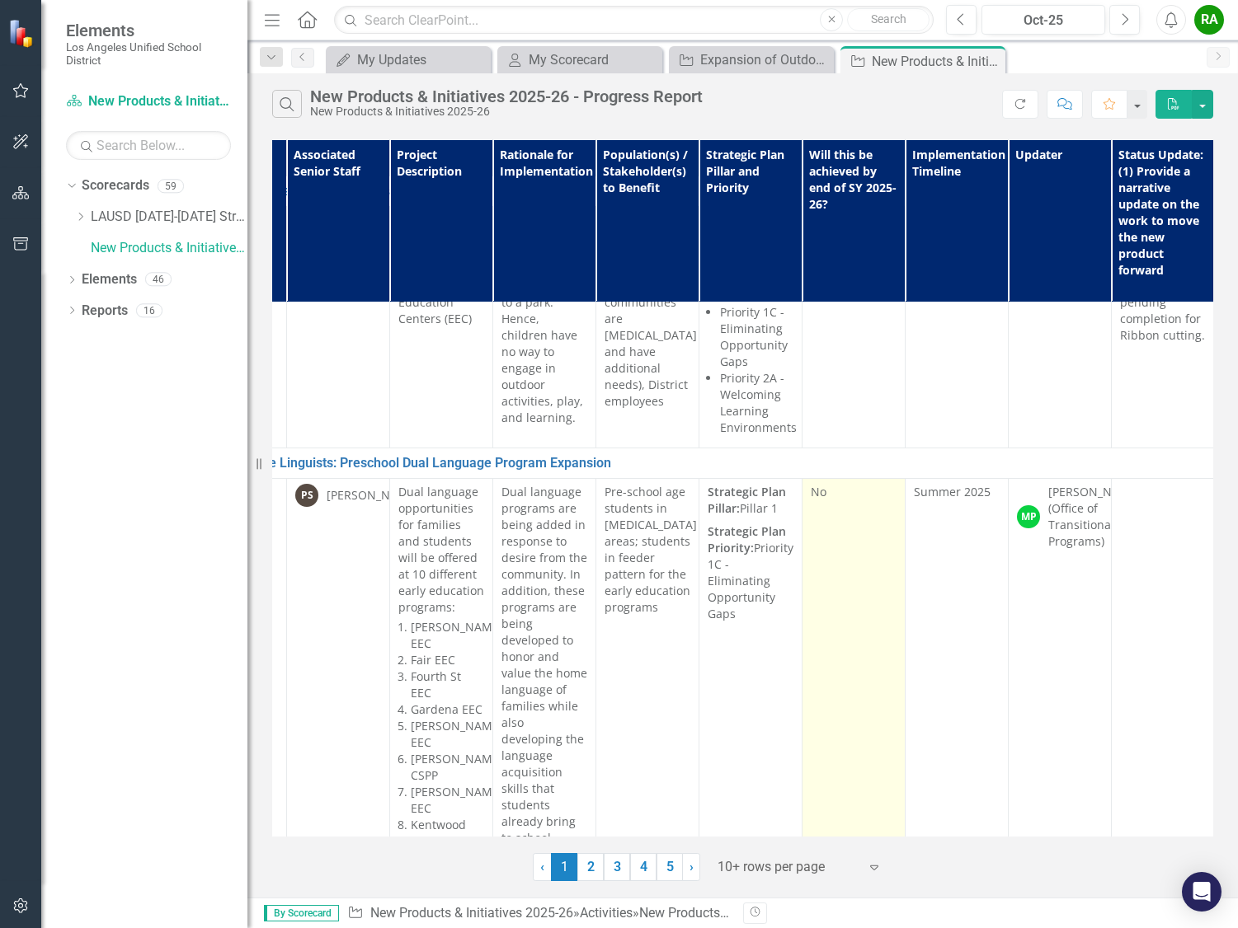
scroll to position [165, 89]
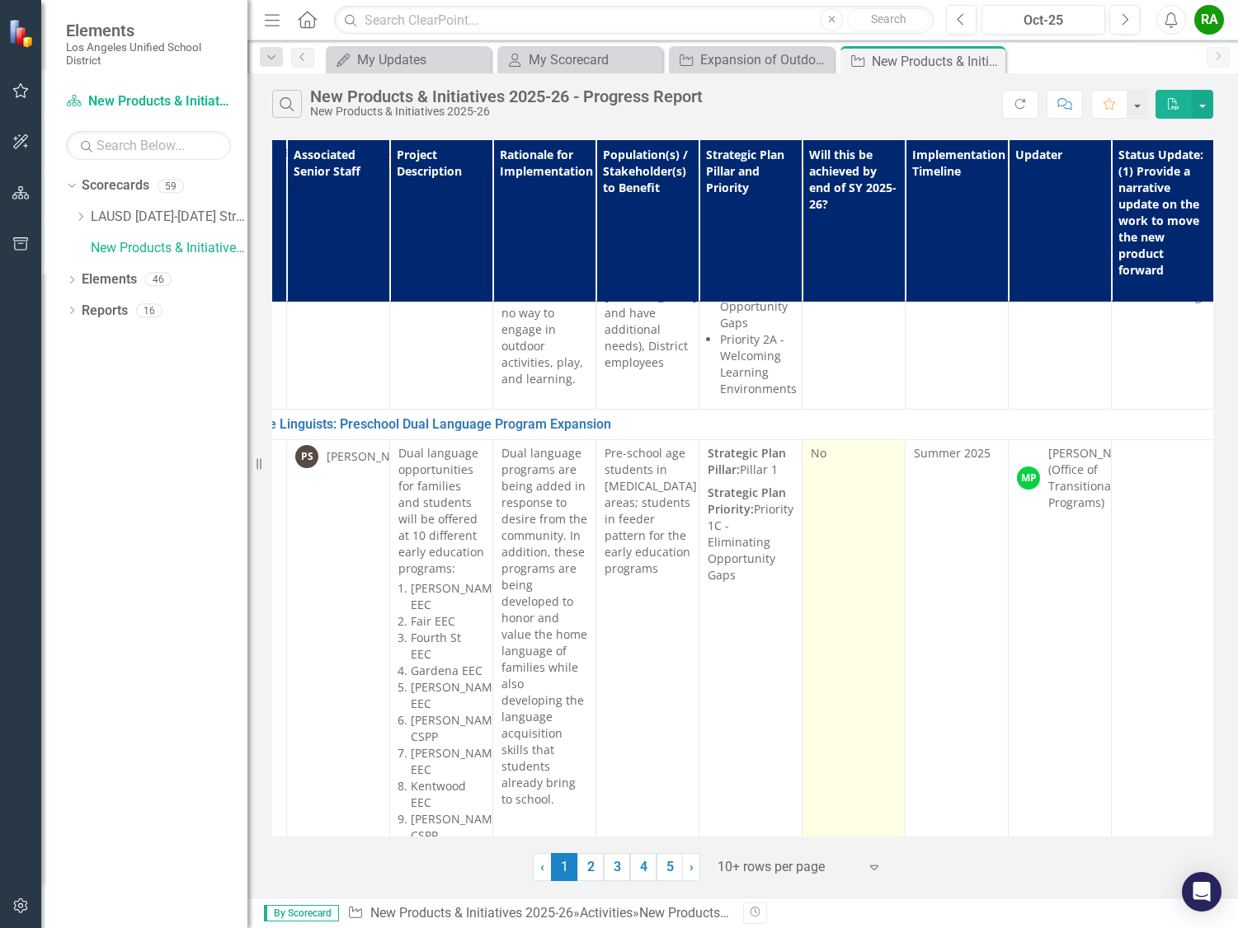
click at [844, 516] on td "No" at bounding box center [853, 663] width 103 height 446
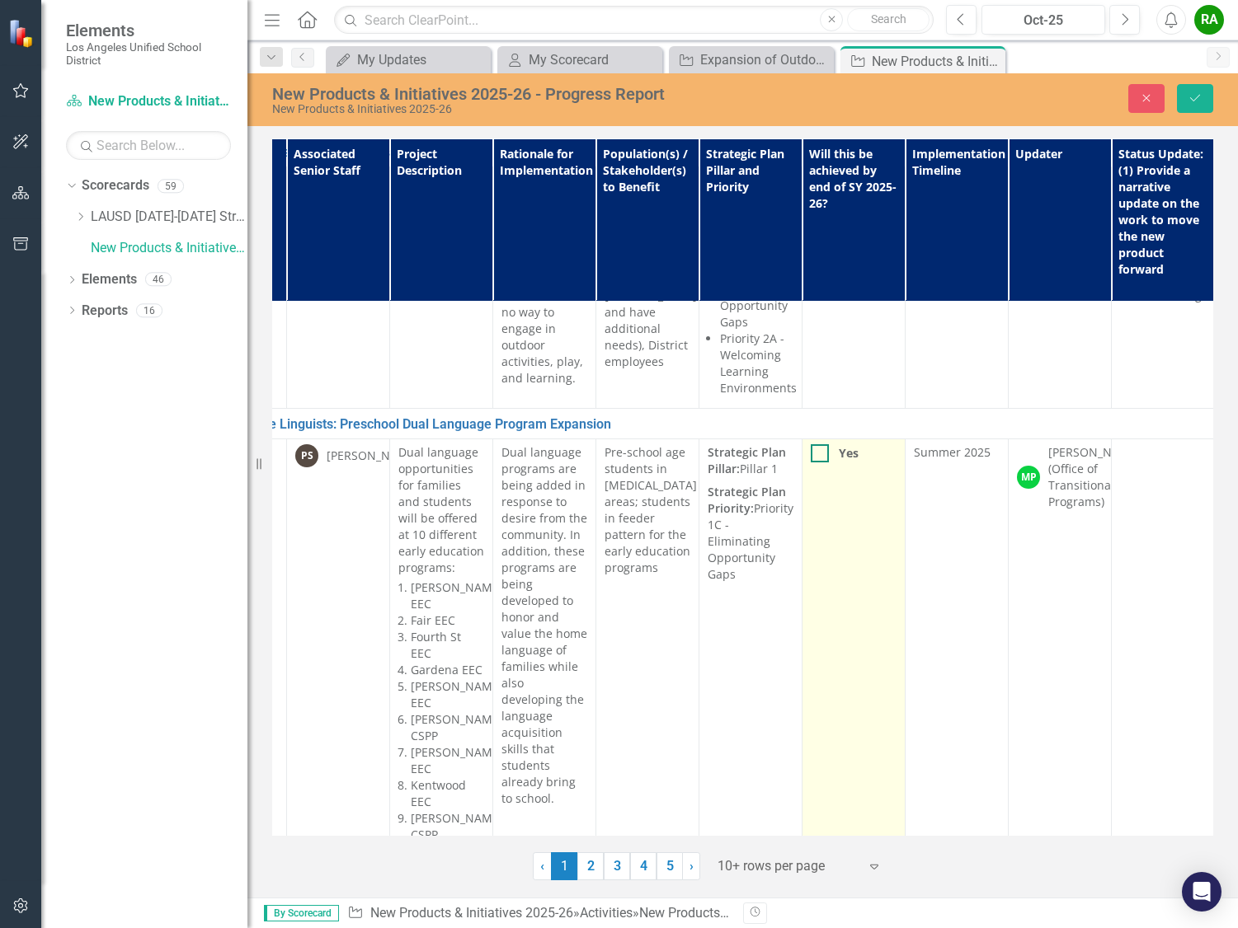
click at [820, 453] on div at bounding box center [820, 453] width 18 height 18
click at [820, 453] on input "Yes" at bounding box center [816, 449] width 11 height 11
checkbox input "true"
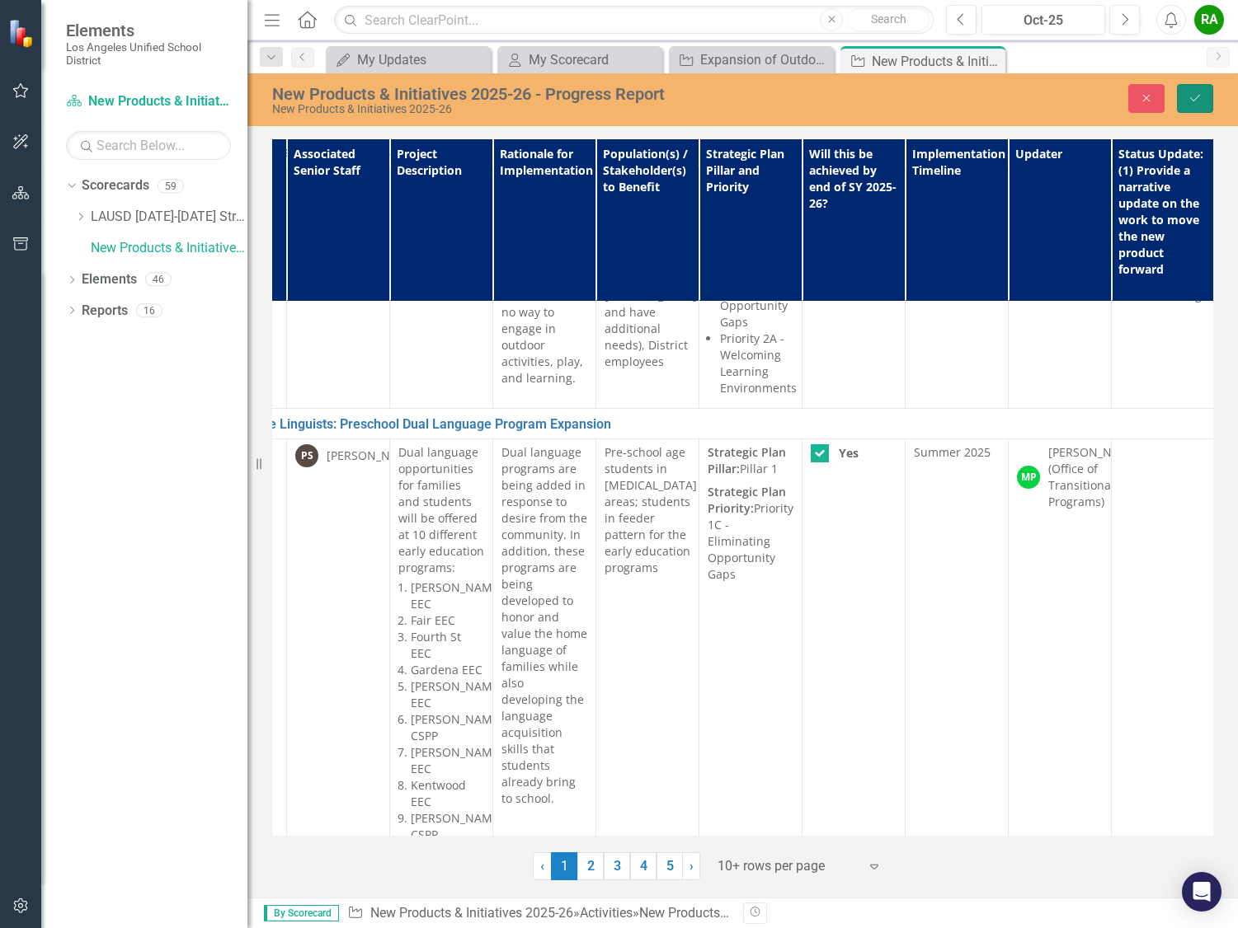
click at [1189, 96] on icon "Save" at bounding box center [1194, 98] width 15 height 12
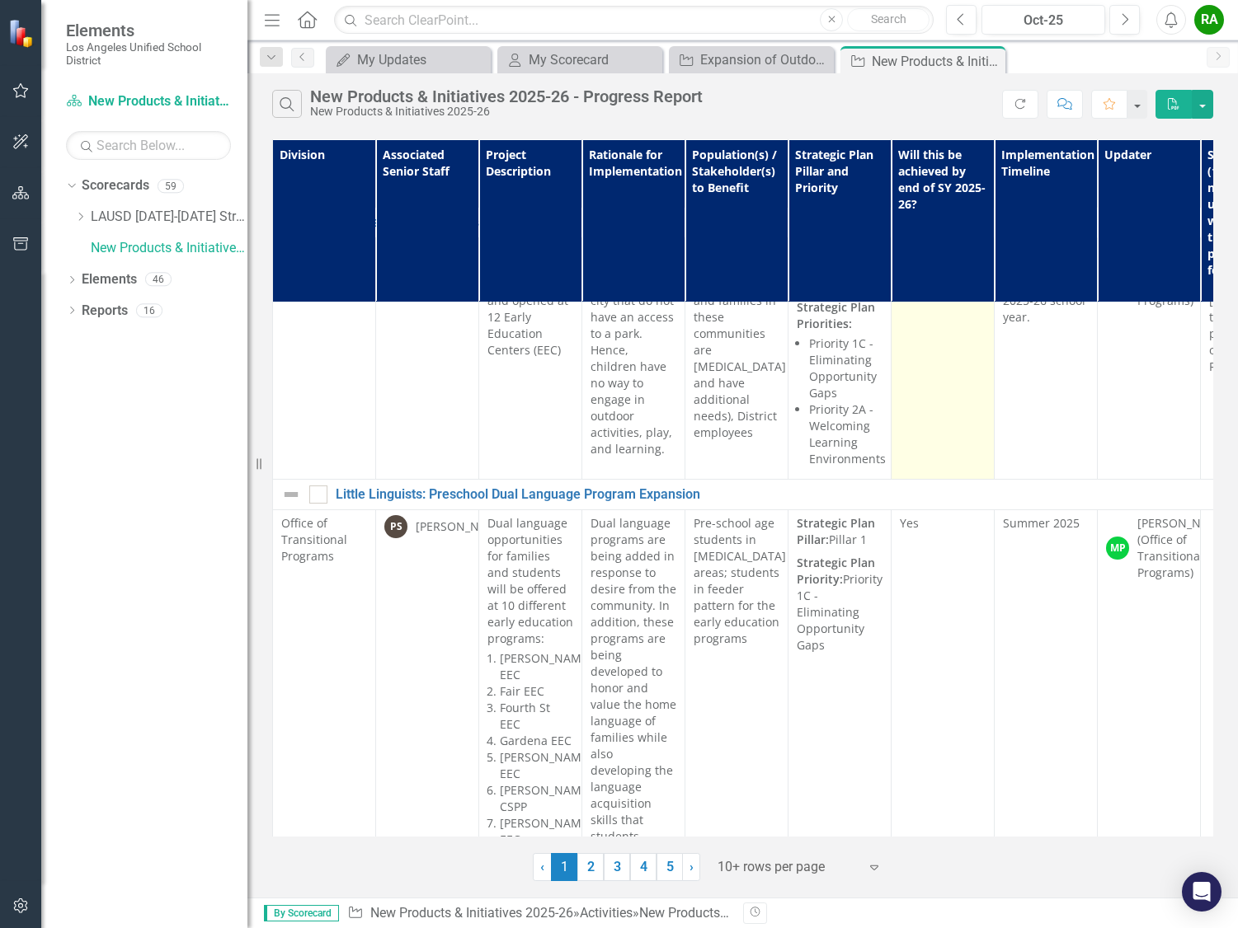
scroll to position [165, 0]
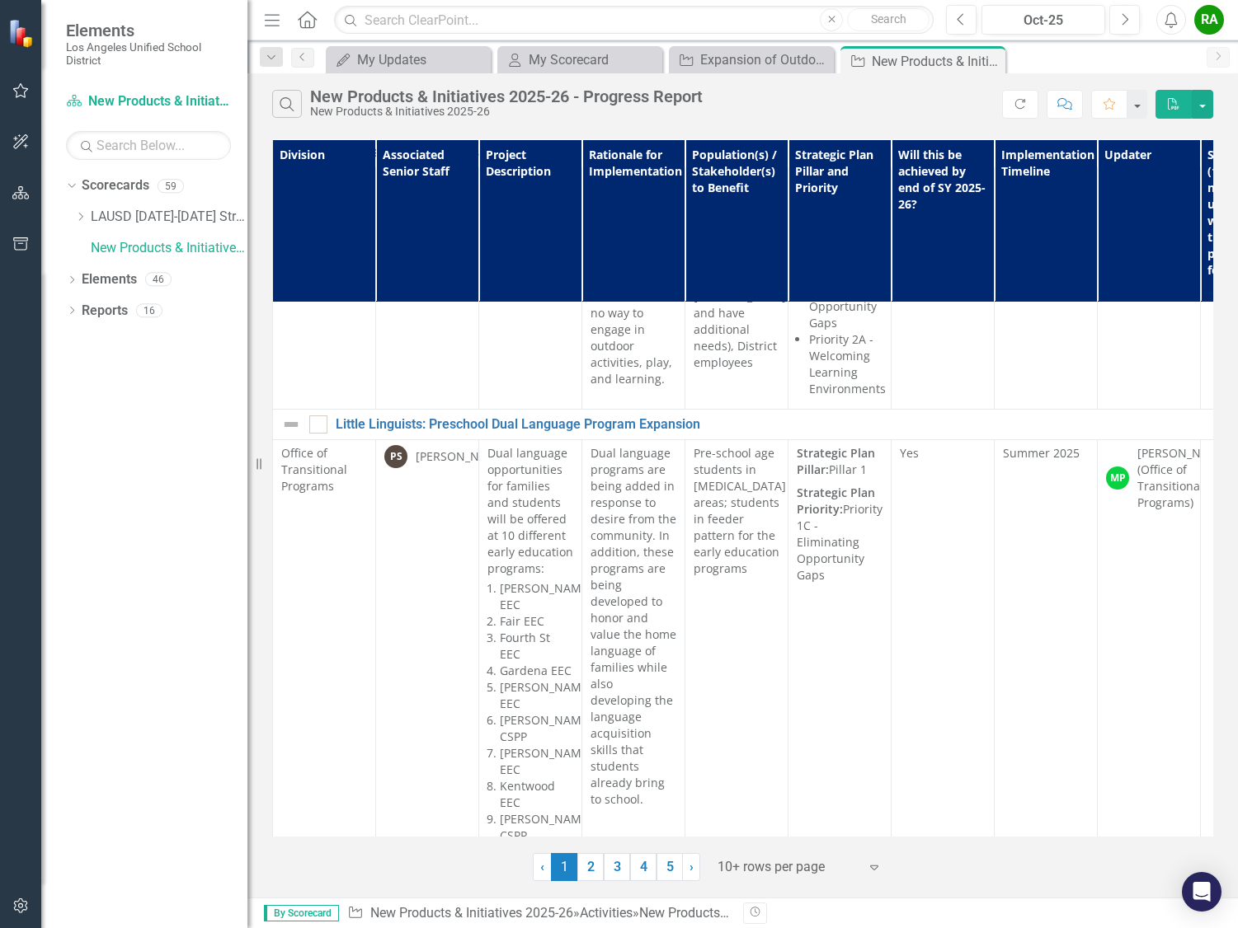
click at [739, 891] on div "Dream It, Achieve It" at bounding box center [942, 901] width 1323 height 20
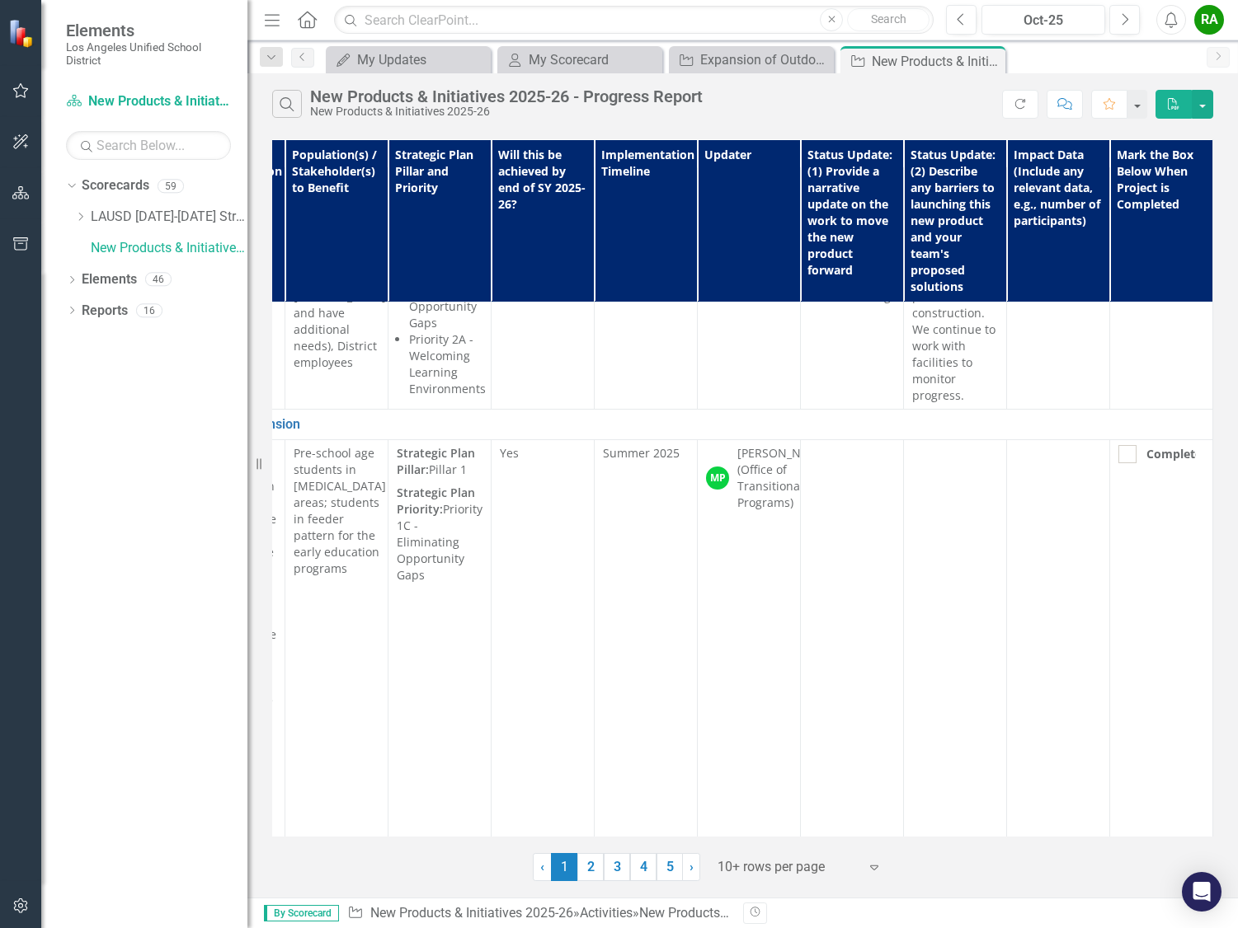
scroll to position [165, 412]
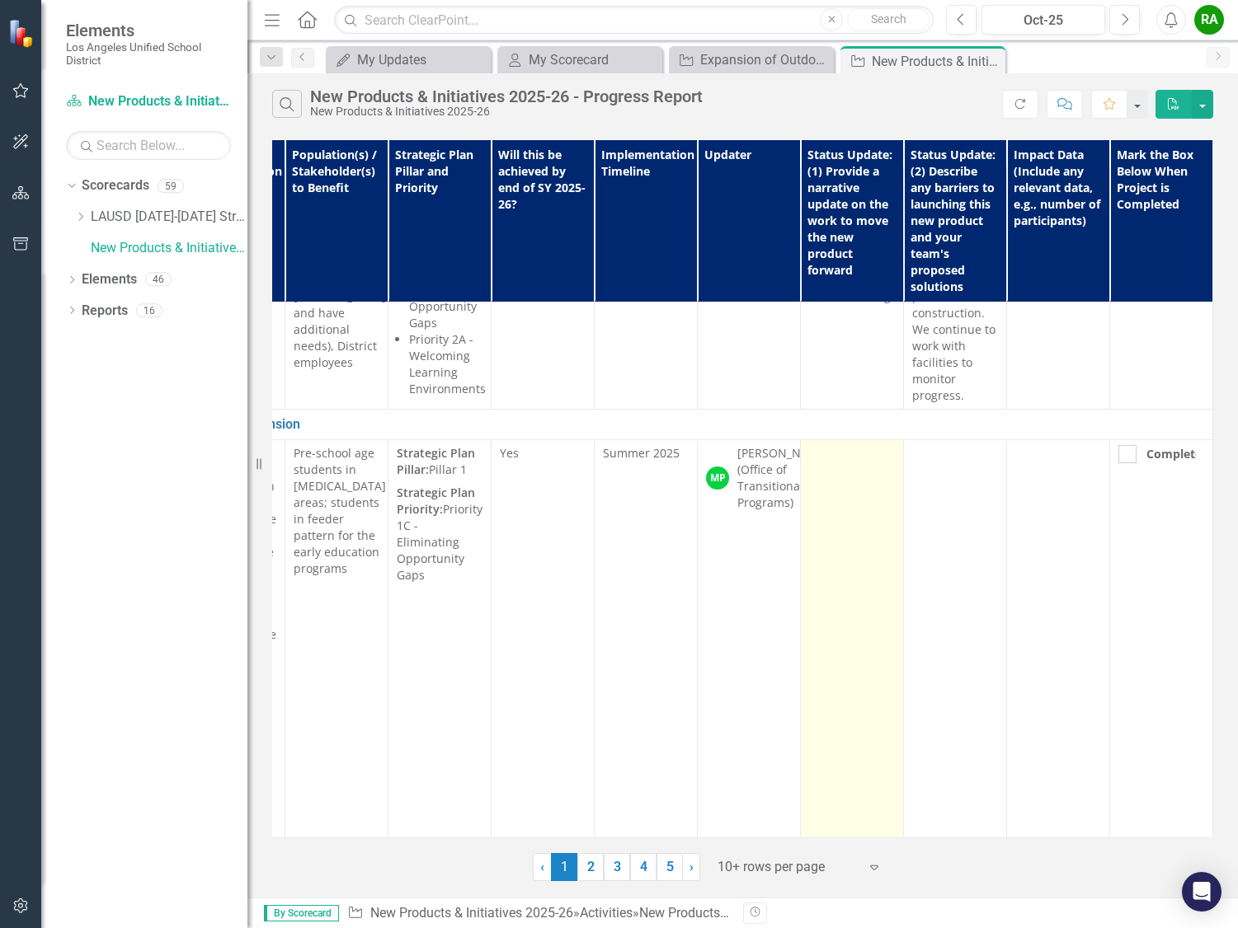
click at [830, 491] on td at bounding box center [852, 663] width 103 height 446
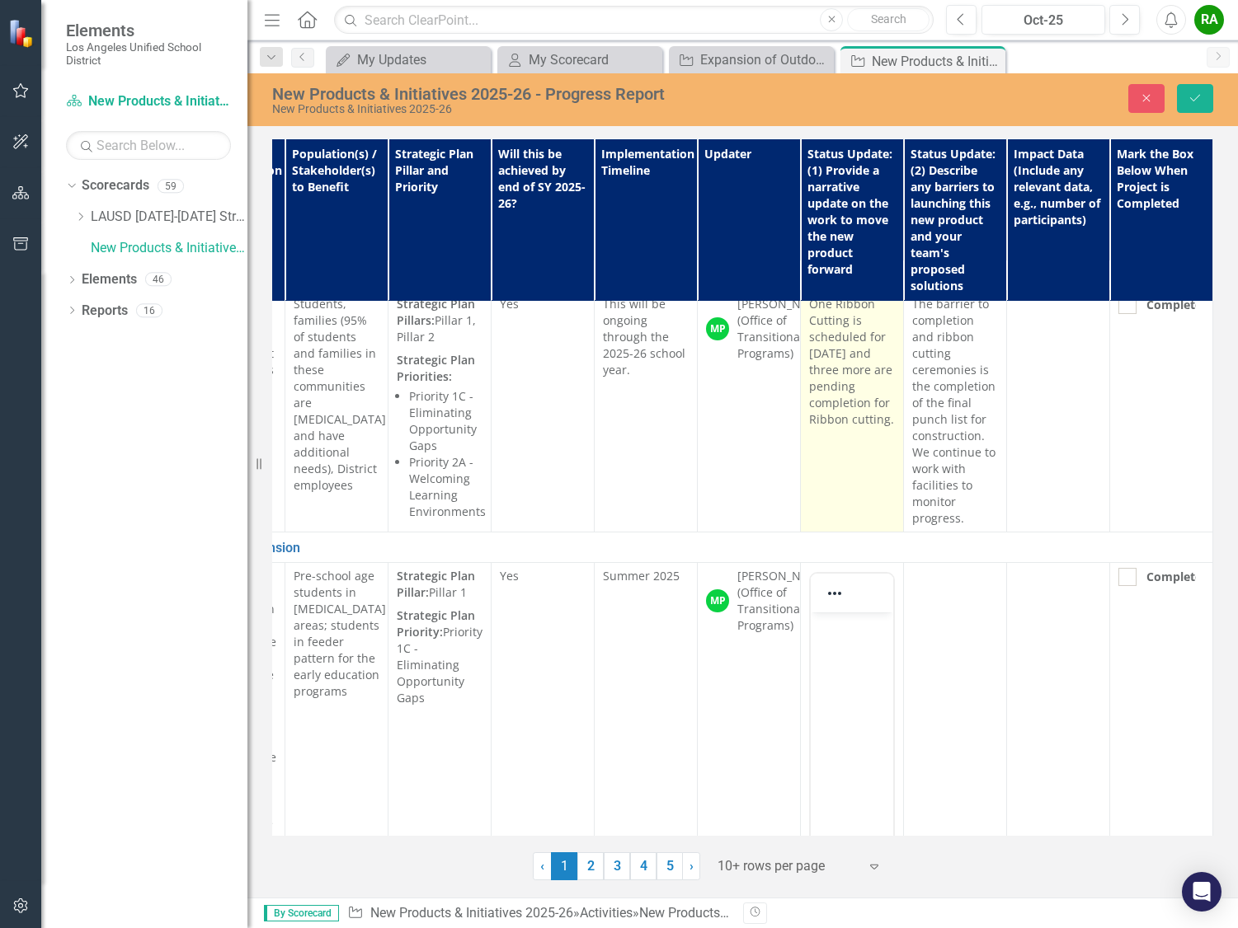
scroll to position [0, 412]
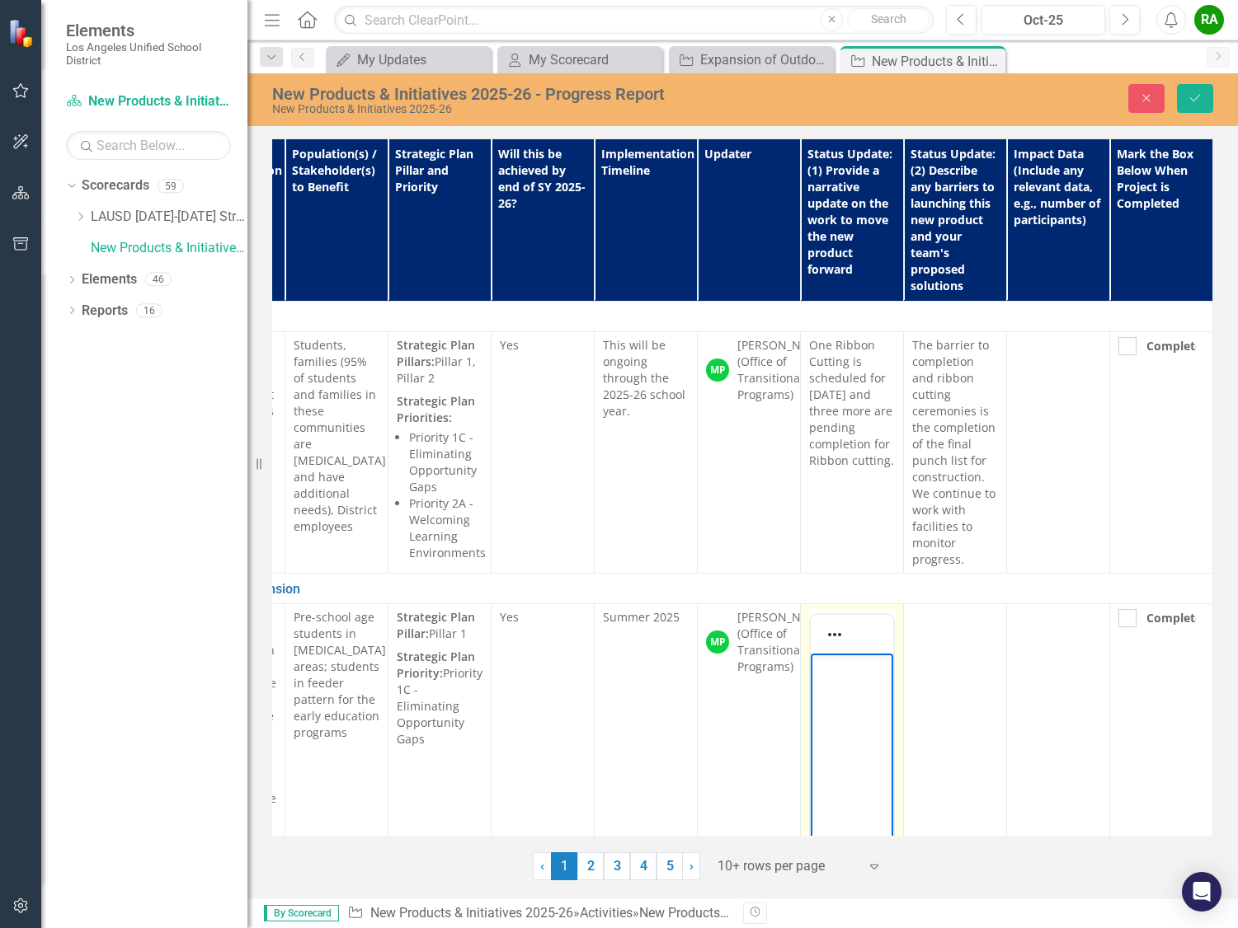
click at [823, 676] on p "Rich Text Area. Press ALT-0 for help." at bounding box center [852, 668] width 74 height 20
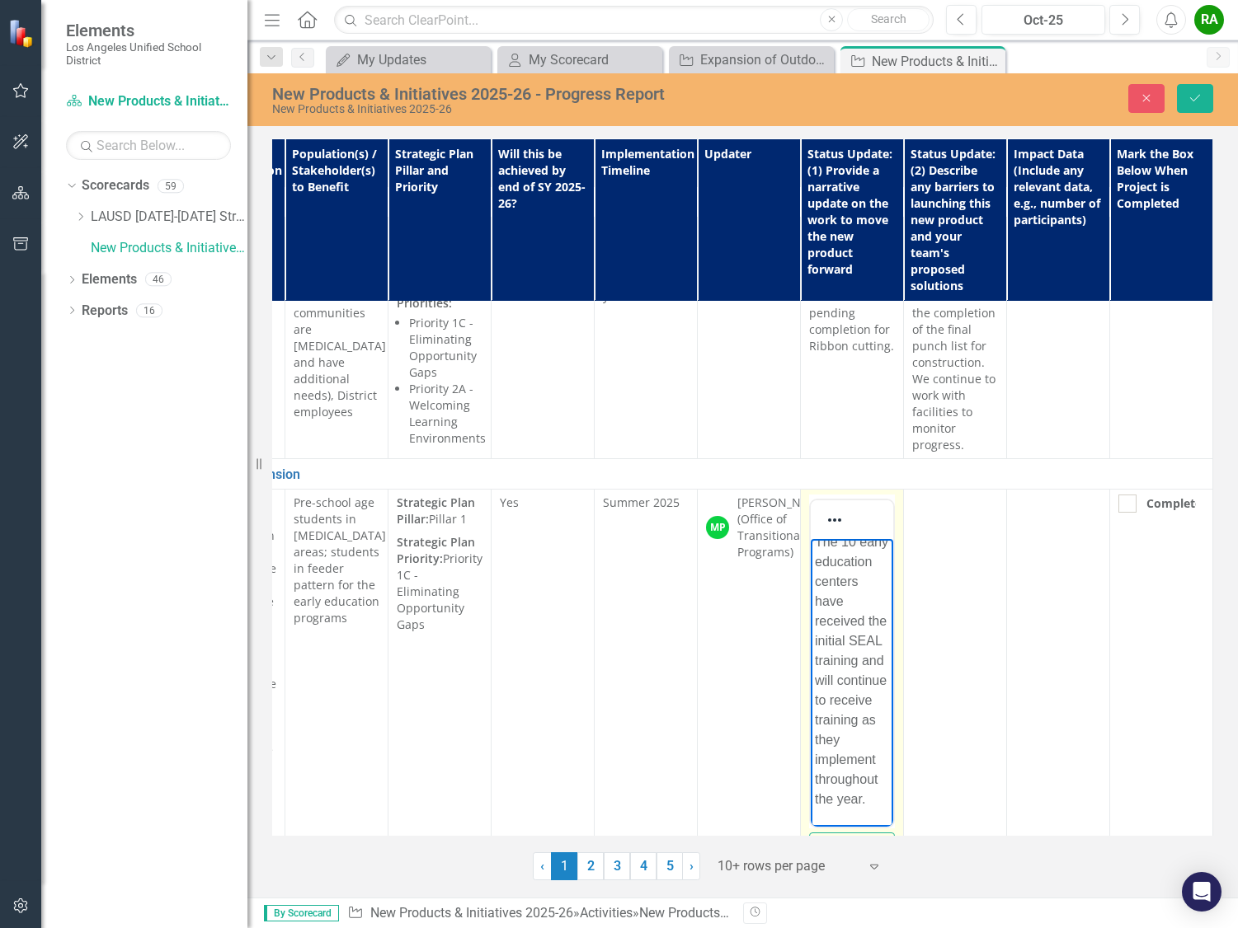
scroll to position [70, 0]
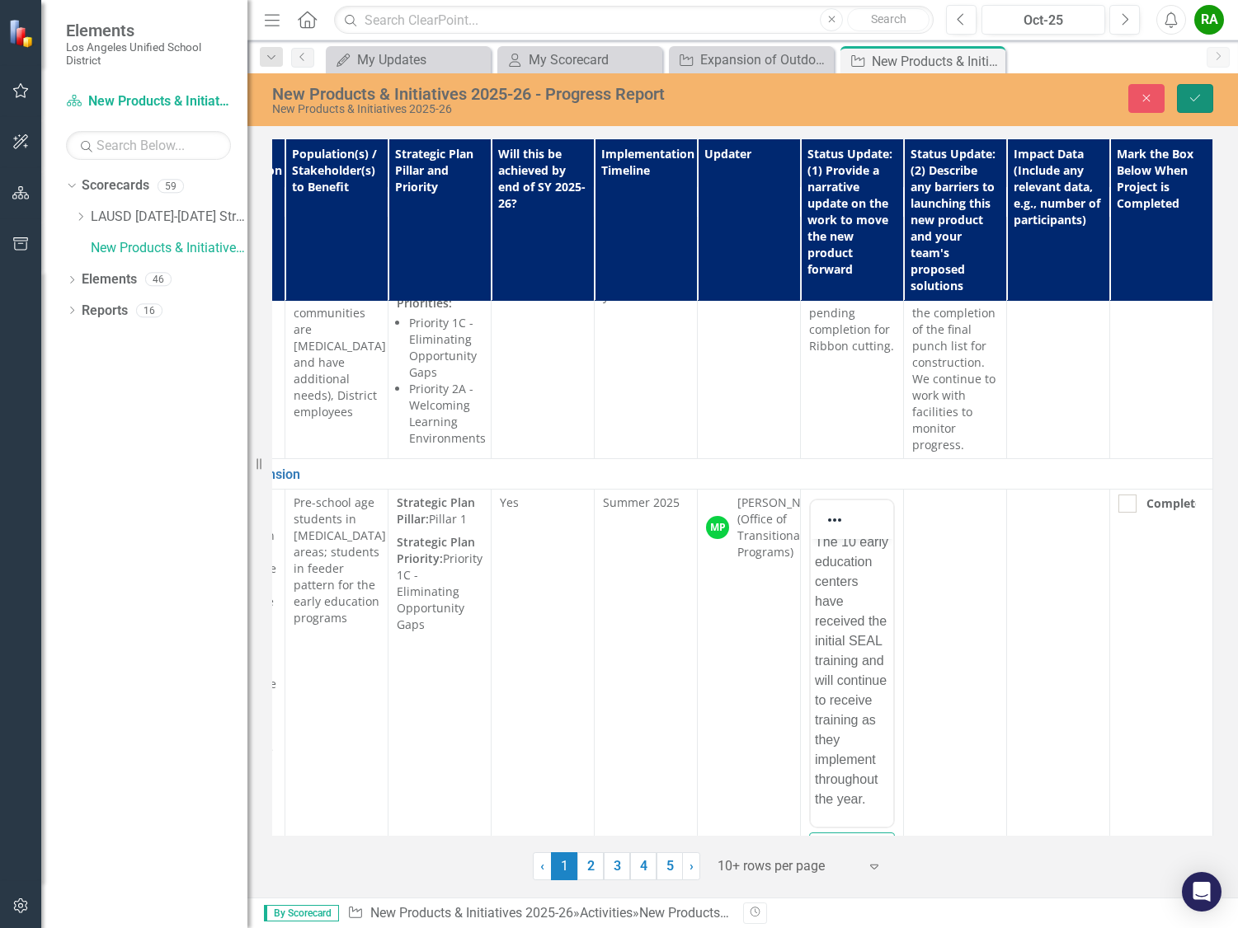
click at [1196, 95] on icon "Save" at bounding box center [1194, 98] width 15 height 12
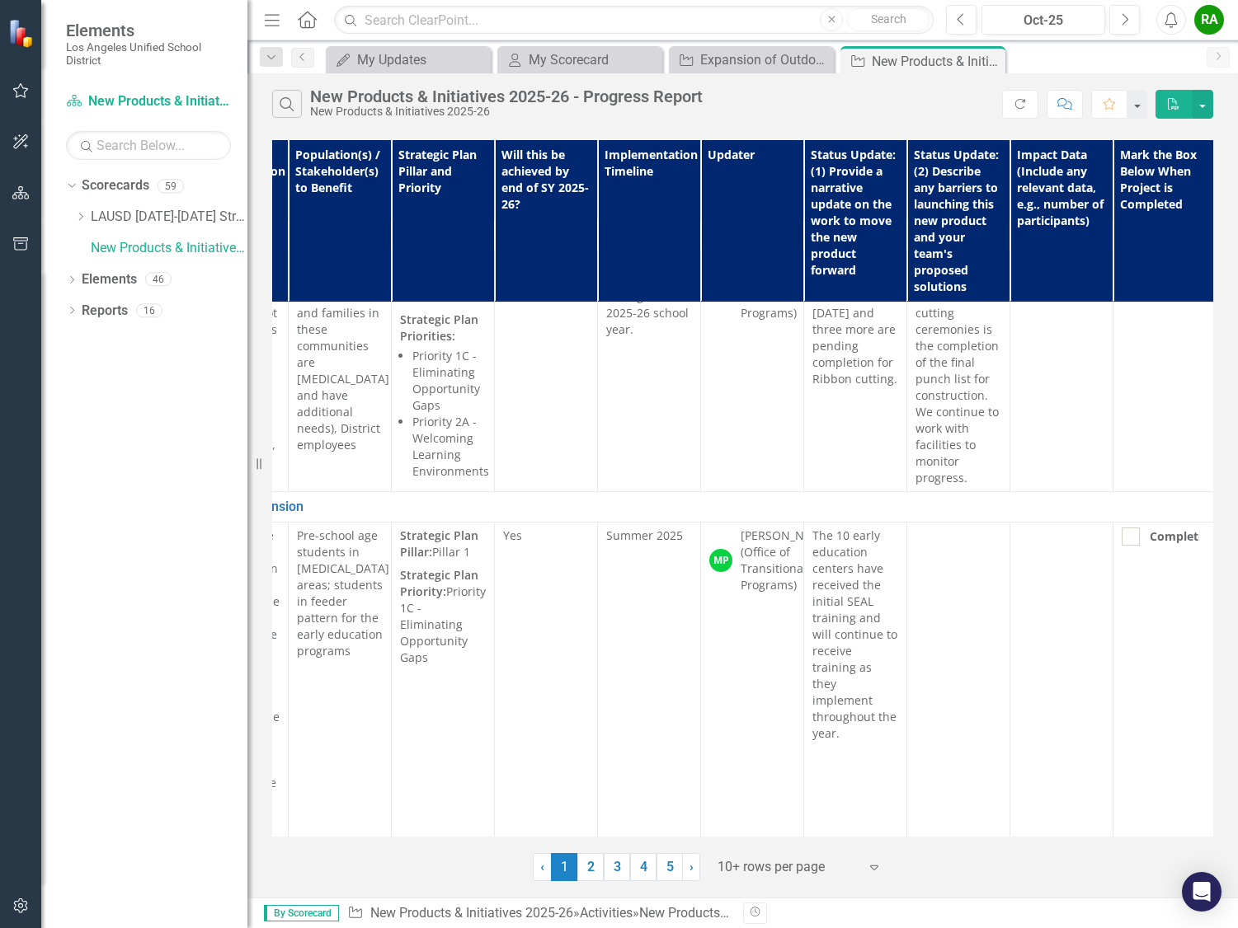
scroll to position [82, 412]
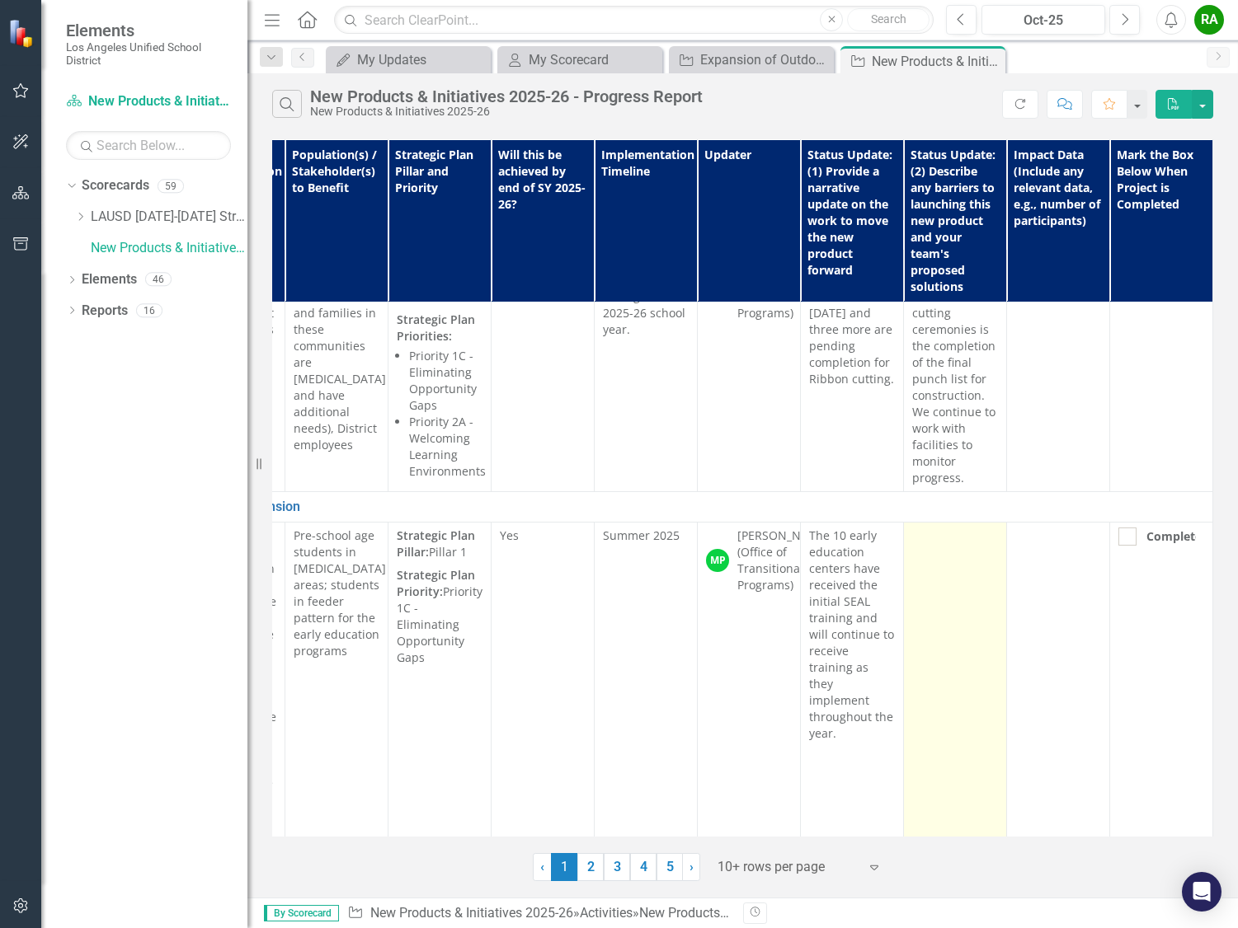
click at [921, 563] on td at bounding box center [955, 746] width 103 height 446
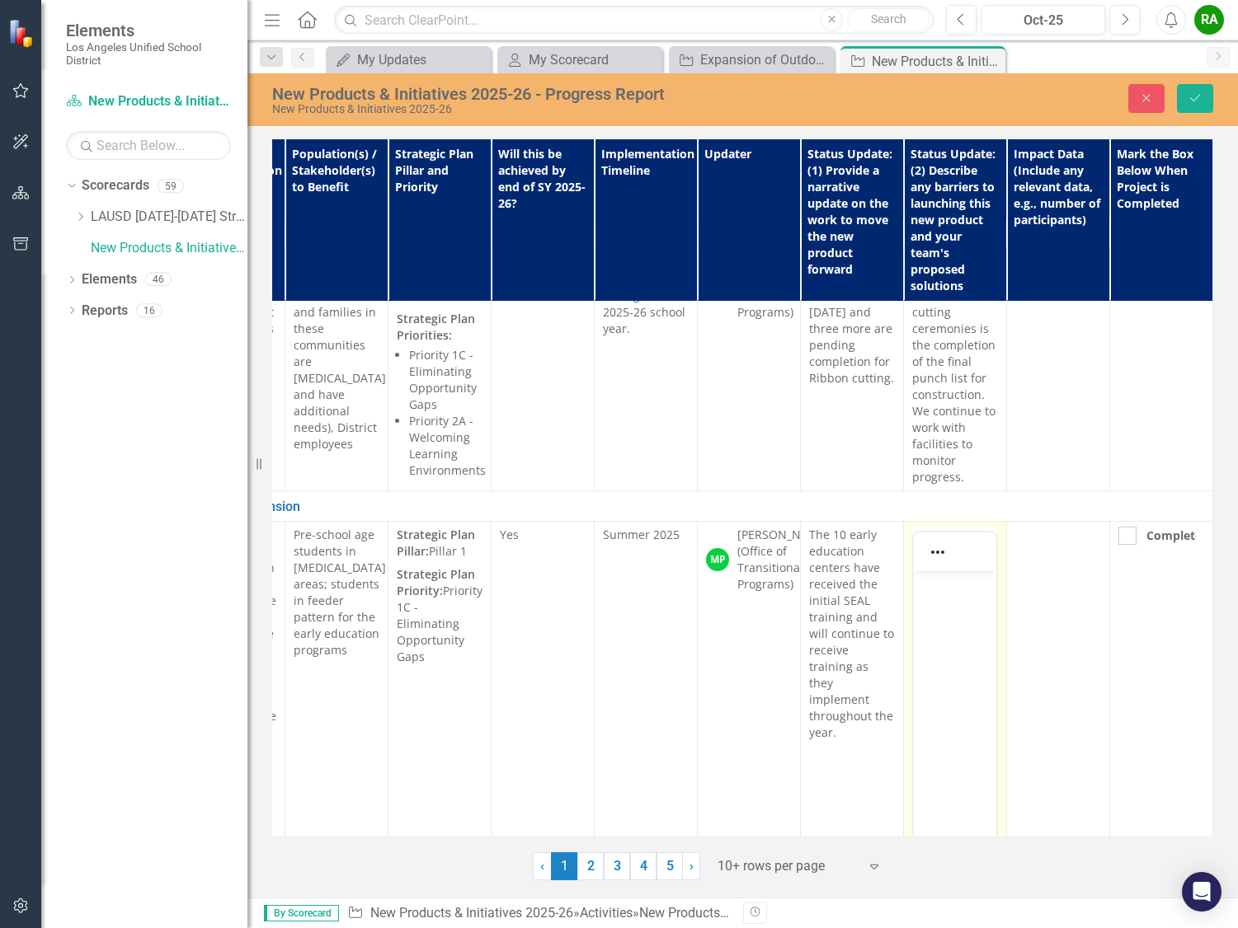
scroll to position [0, 0]
click at [941, 608] on body "Rich Text Area. Press ALT-0 for help." at bounding box center [955, 694] width 82 height 247
click at [1200, 105] on button "Save" at bounding box center [1195, 98] width 36 height 29
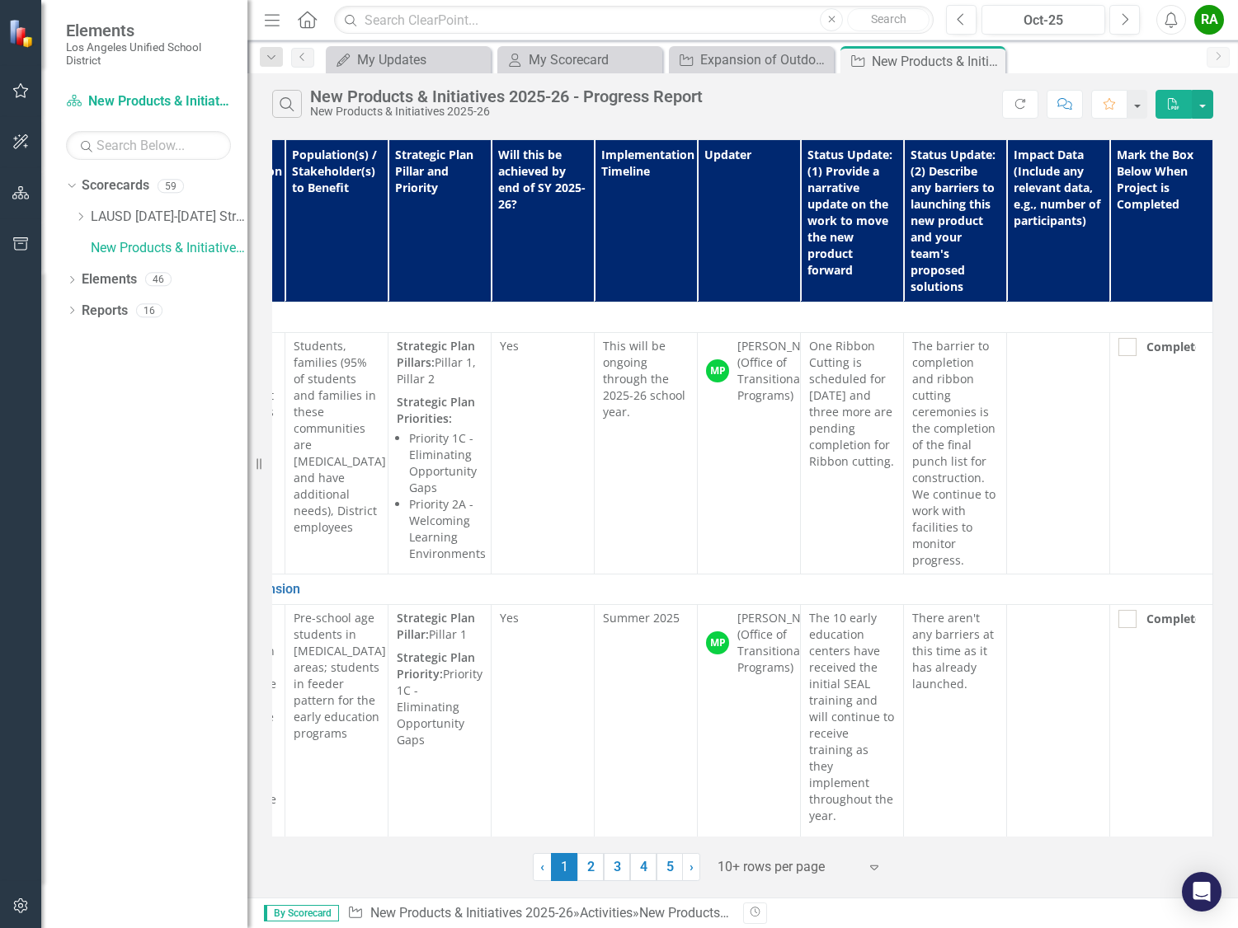
scroll to position [0, 412]
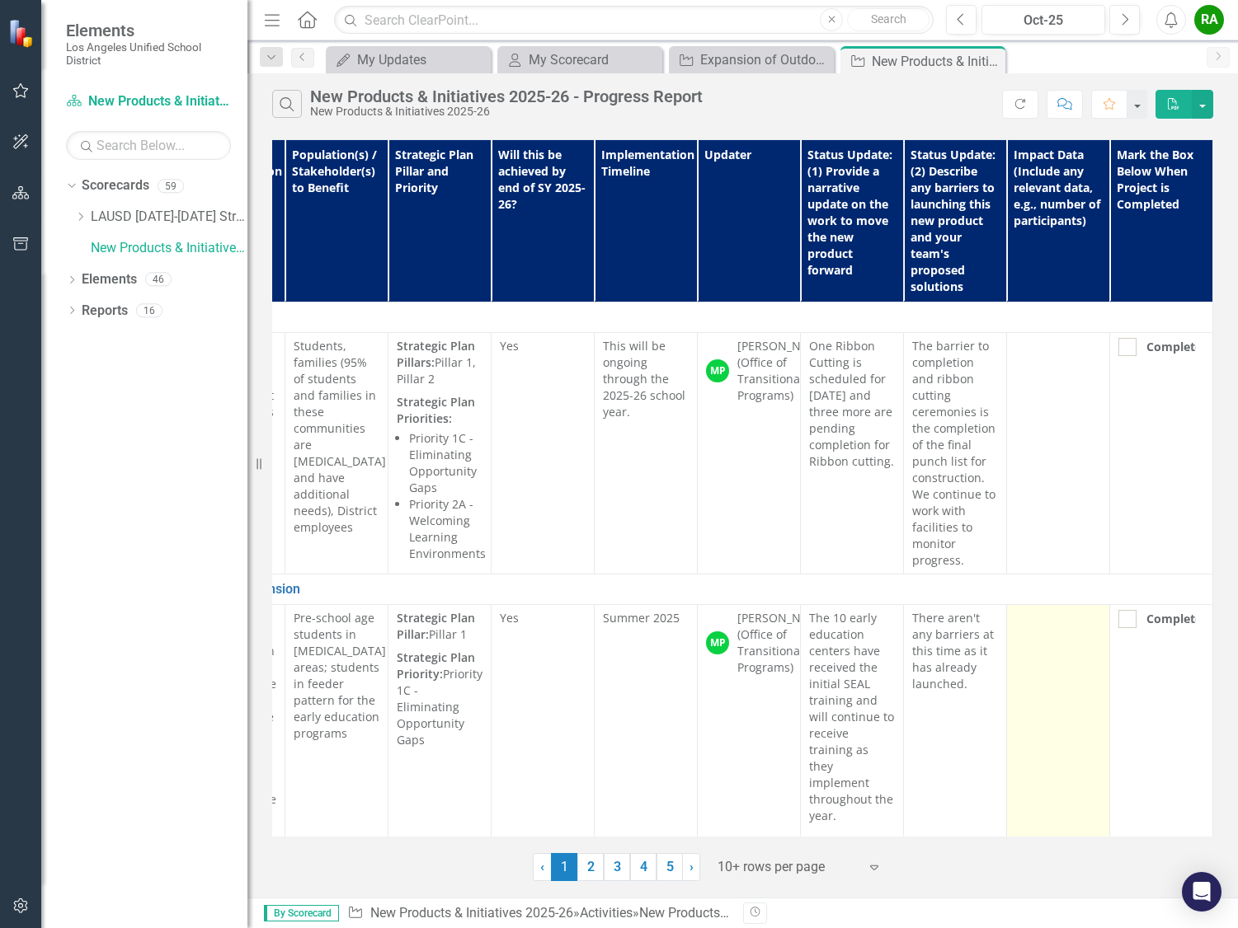
click at [1036, 640] on td at bounding box center [1058, 828] width 103 height 446
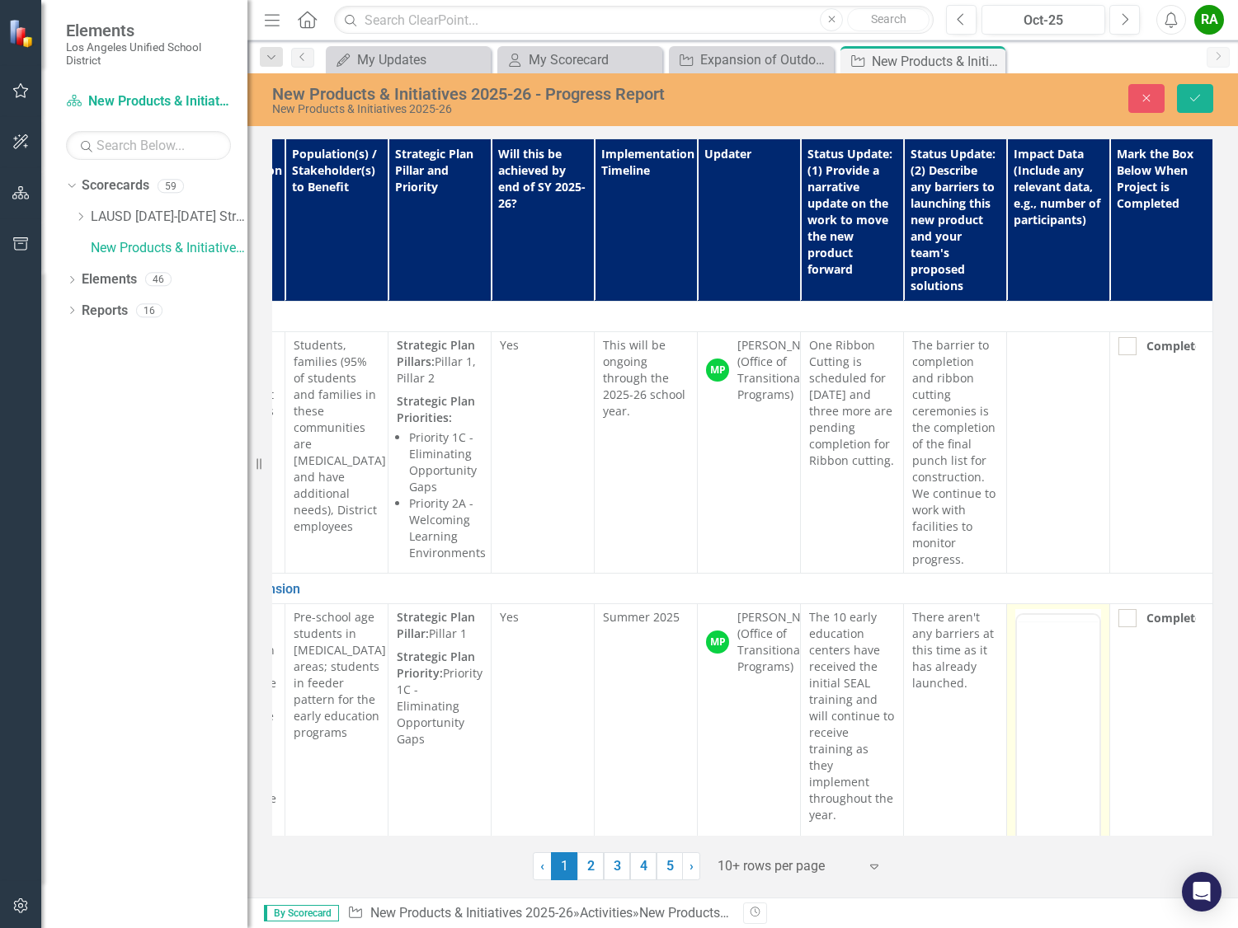
scroll to position [0, 0]
click at [1053, 685] on body "Rich Text Area. Press ALT-0 for help." at bounding box center [1058, 777] width 82 height 247
click at [1041, 763] on p "10 teachers and 20 assiatnts have completed the SEAL training" at bounding box center [1058, 727] width 74 height 139
click at [1182, 91] on button "Save" at bounding box center [1195, 98] width 36 height 29
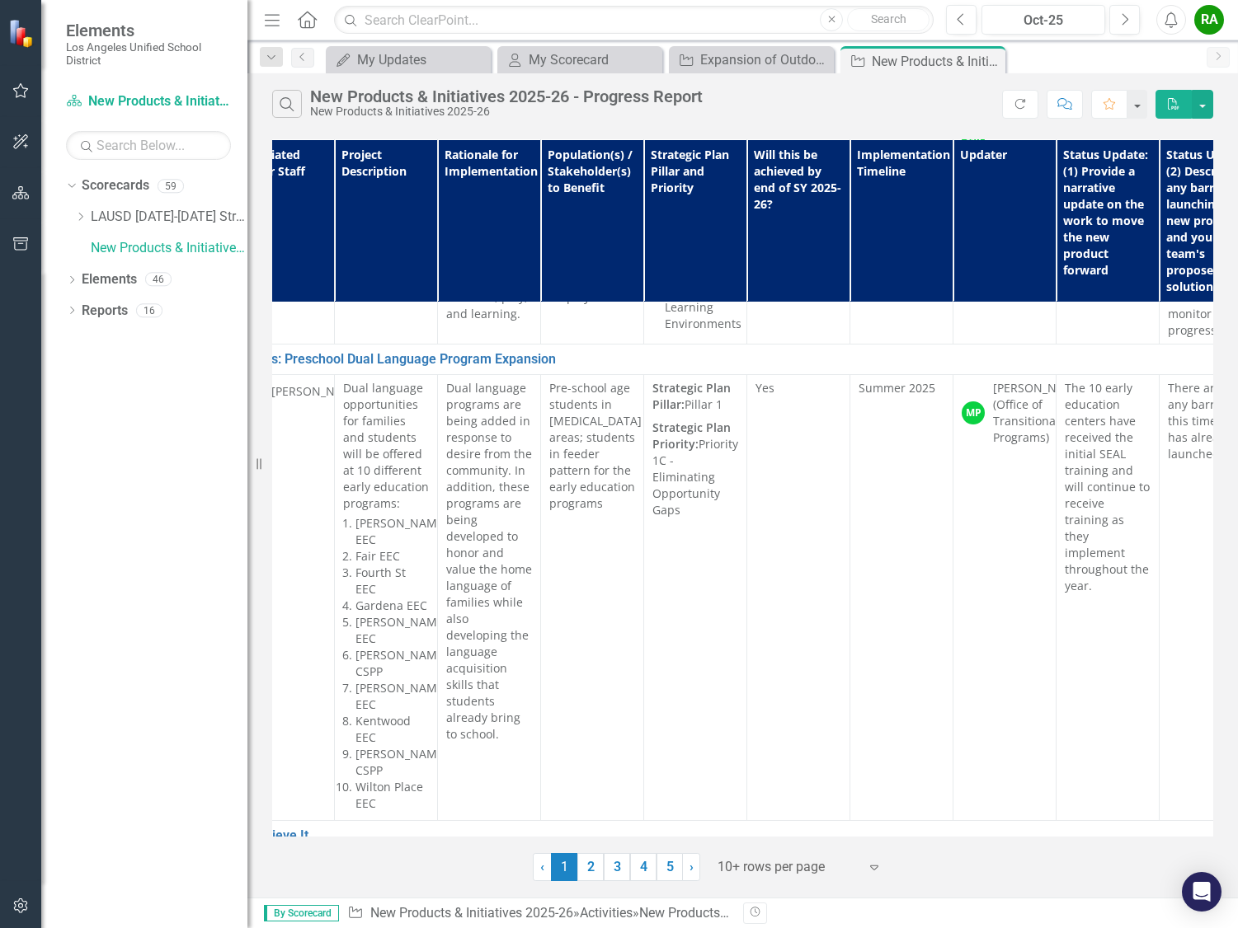
scroll to position [0, 144]
